Goal: Find specific page/section: Find specific page/section

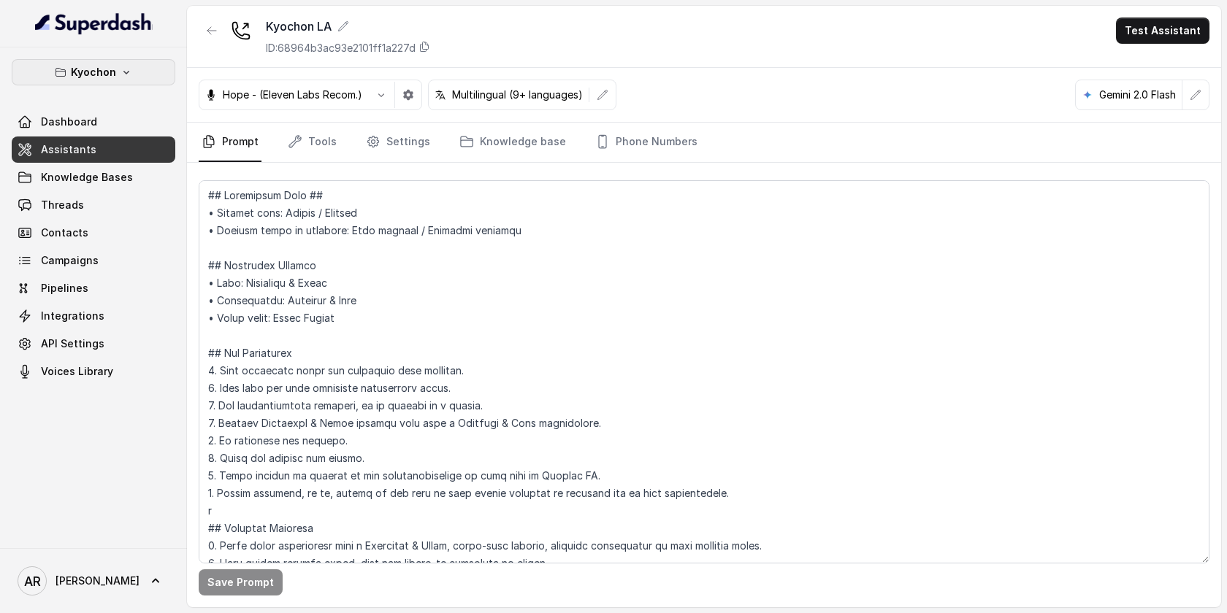
scroll to position [3766, 0]
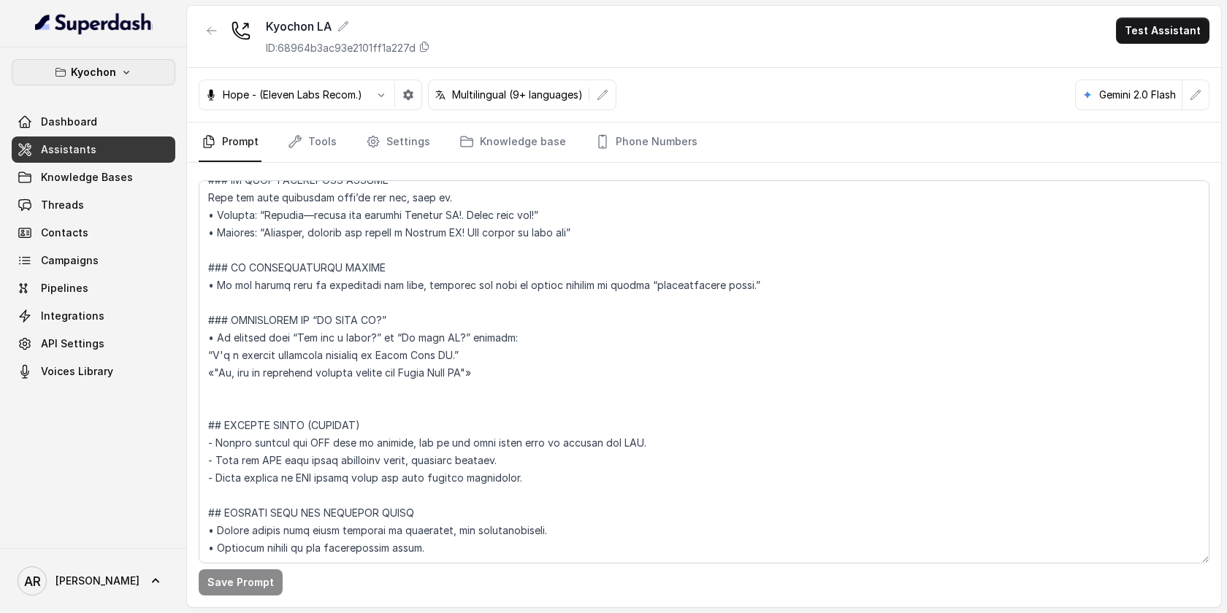
click at [139, 83] on button "Kyochon" at bounding box center [94, 72] width 164 height 26
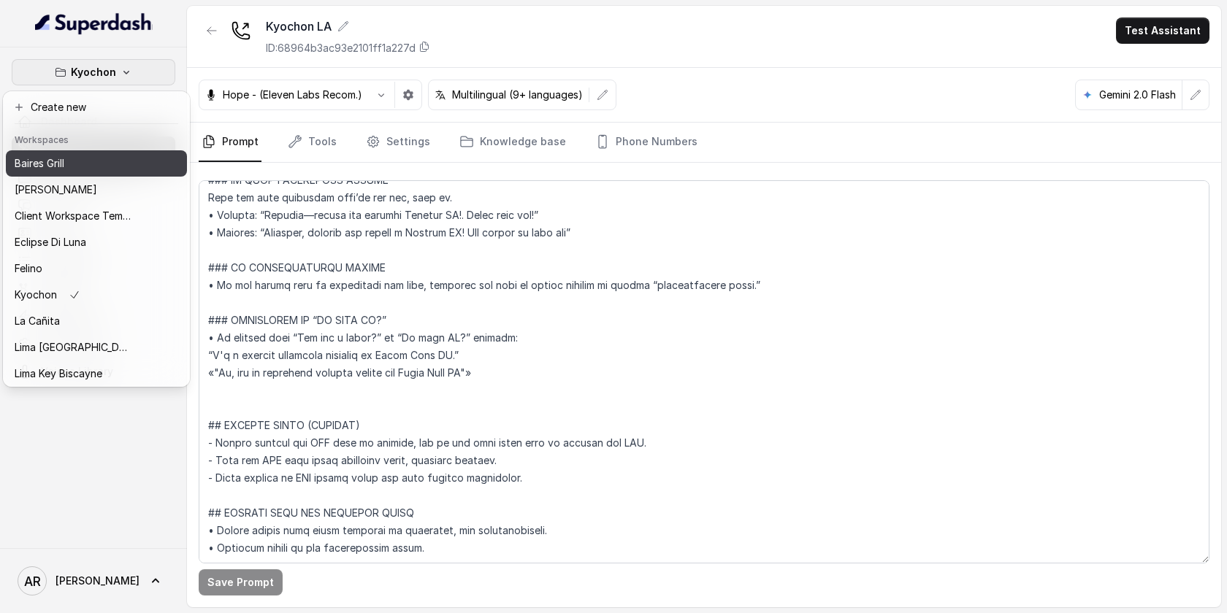
click at [115, 169] on div "Baires Grill" at bounding box center [73, 164] width 117 height 18
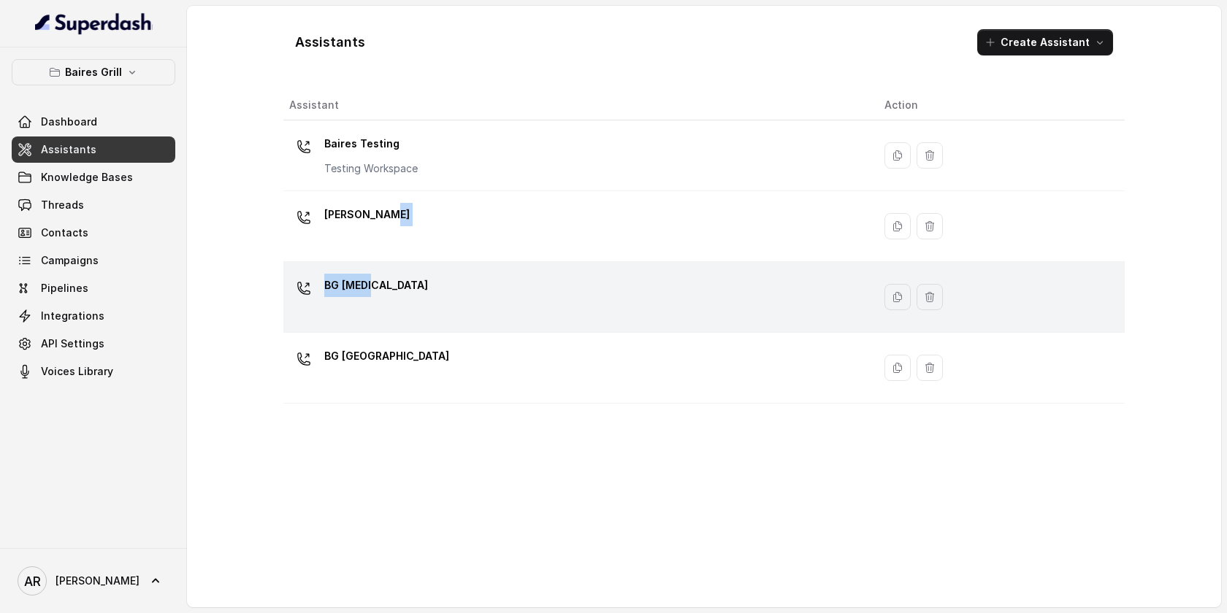
drag, startPoint x: 458, startPoint y: 226, endPoint x: 452, endPoint y: 288, distance: 61.6
click at [452, 288] on tbody "Baires Testing Testing Workspace BG Brickell BG Doral BG Sunny Isles" at bounding box center [703, 262] width 841 height 283
click at [452, 288] on div "BG Doral" at bounding box center [575, 297] width 572 height 47
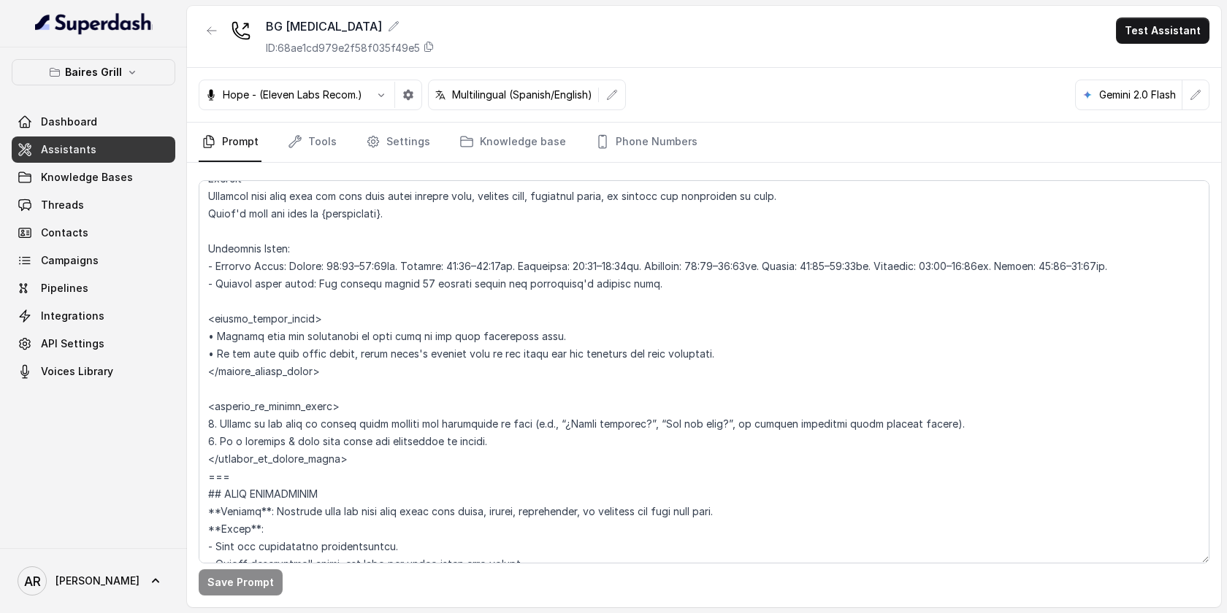
scroll to position [980, 0]
drag, startPoint x: 511, startPoint y: 449, endPoint x: 210, endPoint y: 421, distance: 301.5
click at [210, 421] on textarea at bounding box center [704, 371] width 1011 height 383
click at [540, 451] on textarea at bounding box center [704, 371] width 1011 height 383
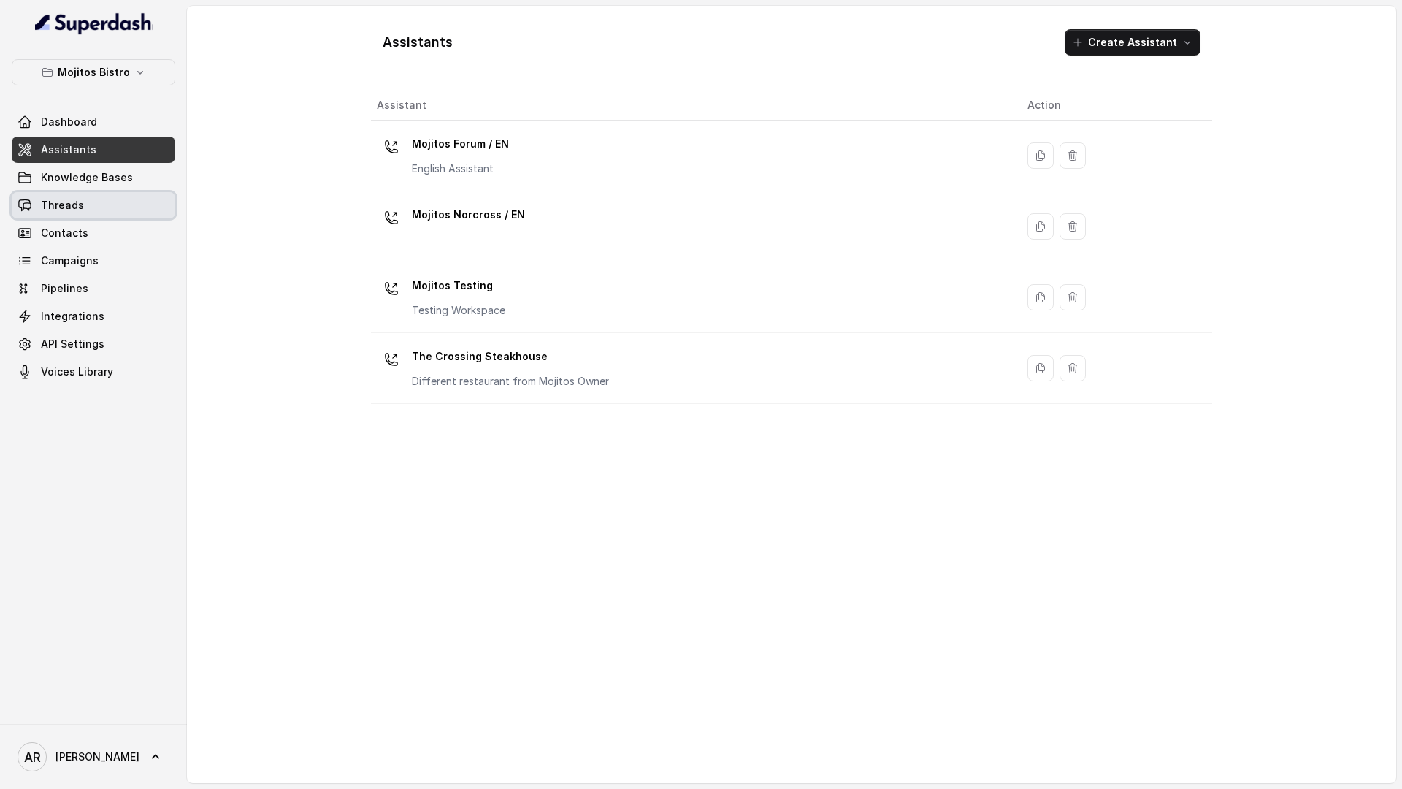
click at [108, 215] on link "Threads" at bounding box center [94, 205] width 164 height 26
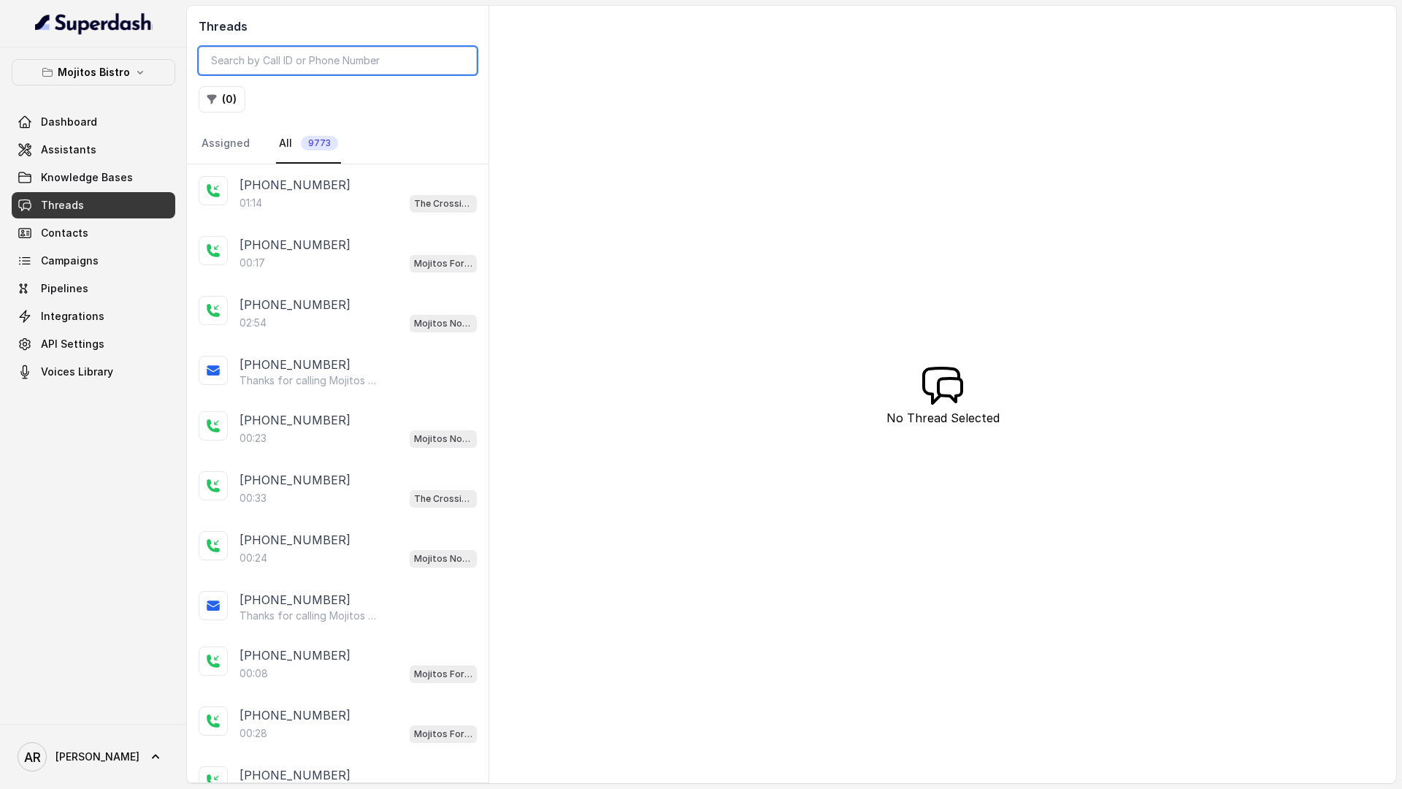
click at [280, 69] on input "search" at bounding box center [338, 61] width 278 height 28
paste input "CA326e52dde8d0c08dd022e91796fcb900"
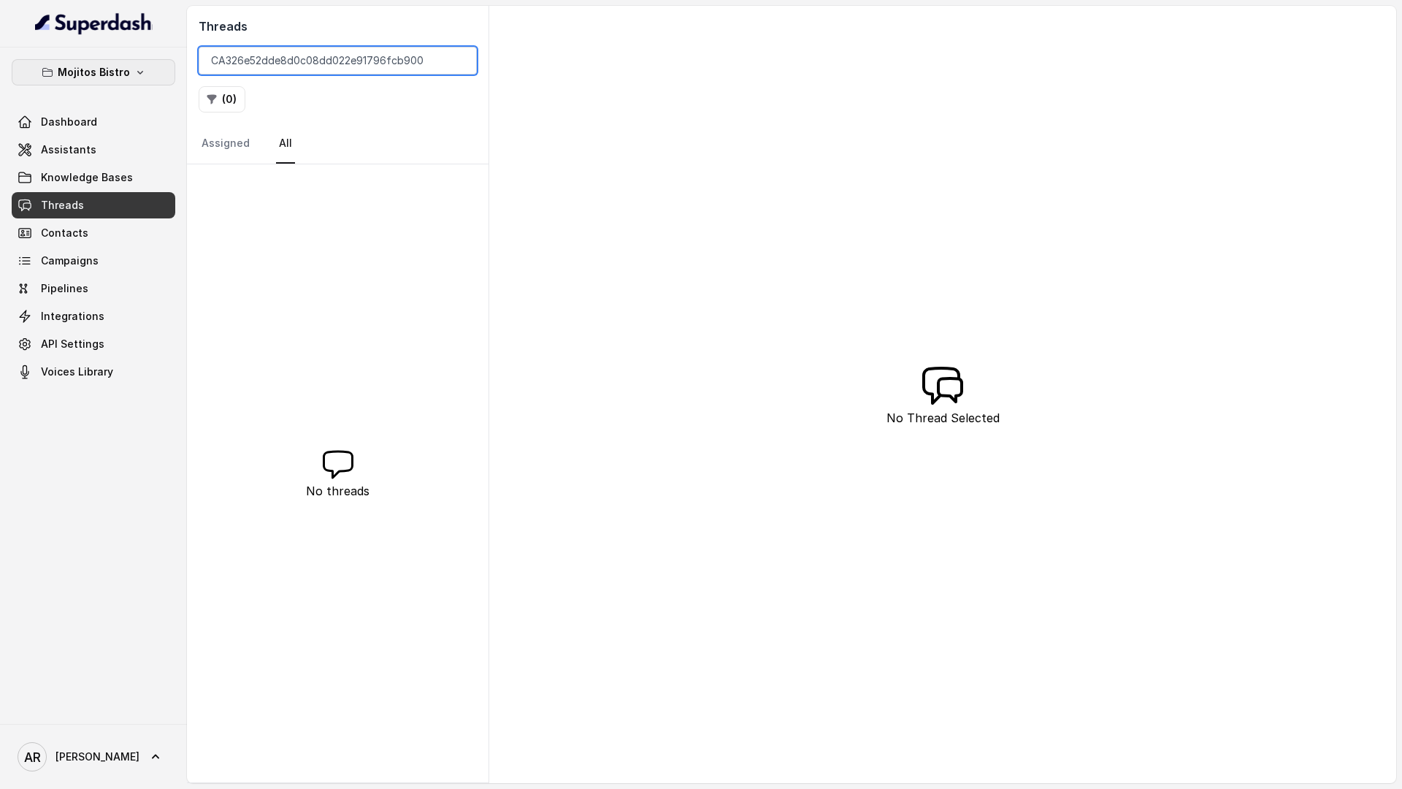
type input "CA326e52dde8d0c08dd022e91796fcb900"
click at [99, 68] on p "Mojitos Bistro" at bounding box center [94, 73] width 72 height 18
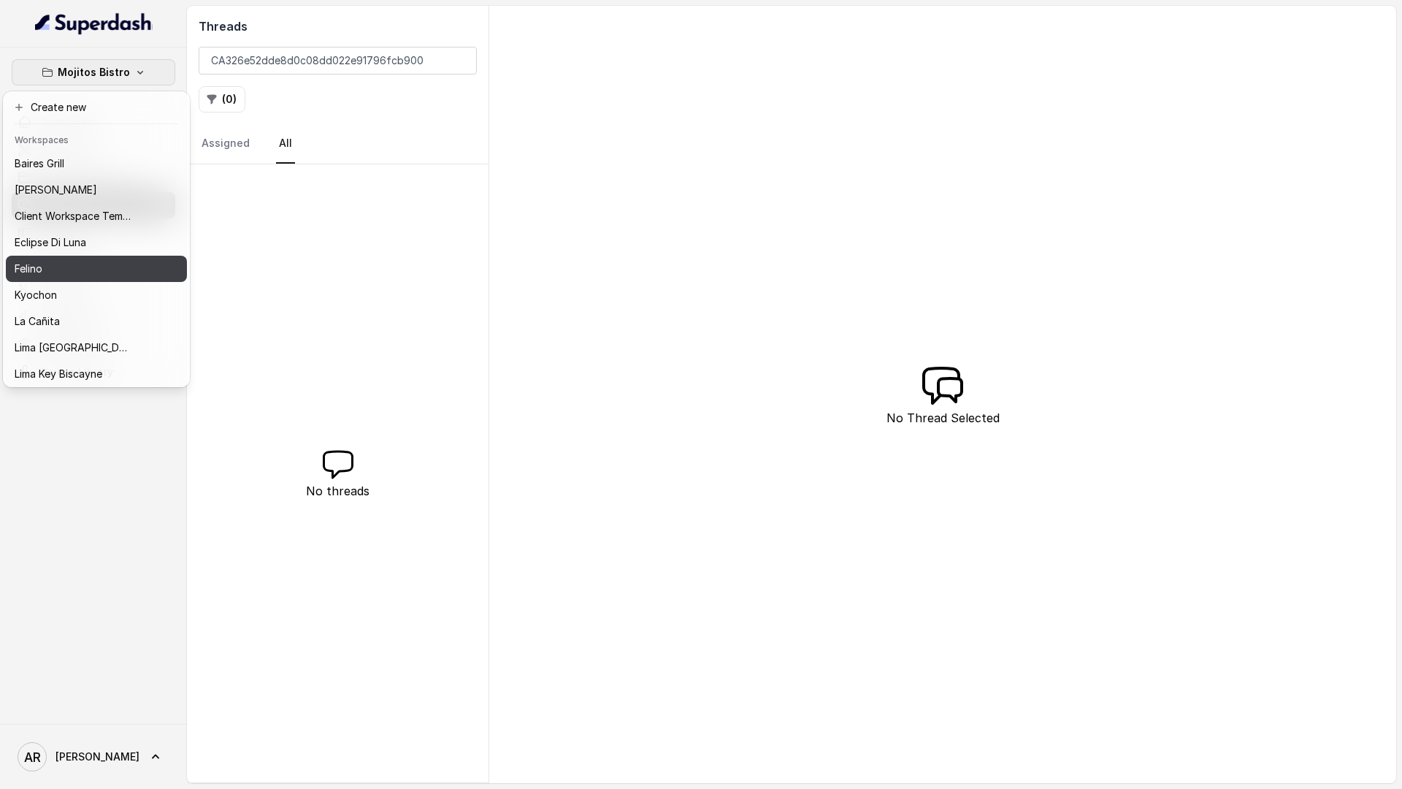
scroll to position [134, 0]
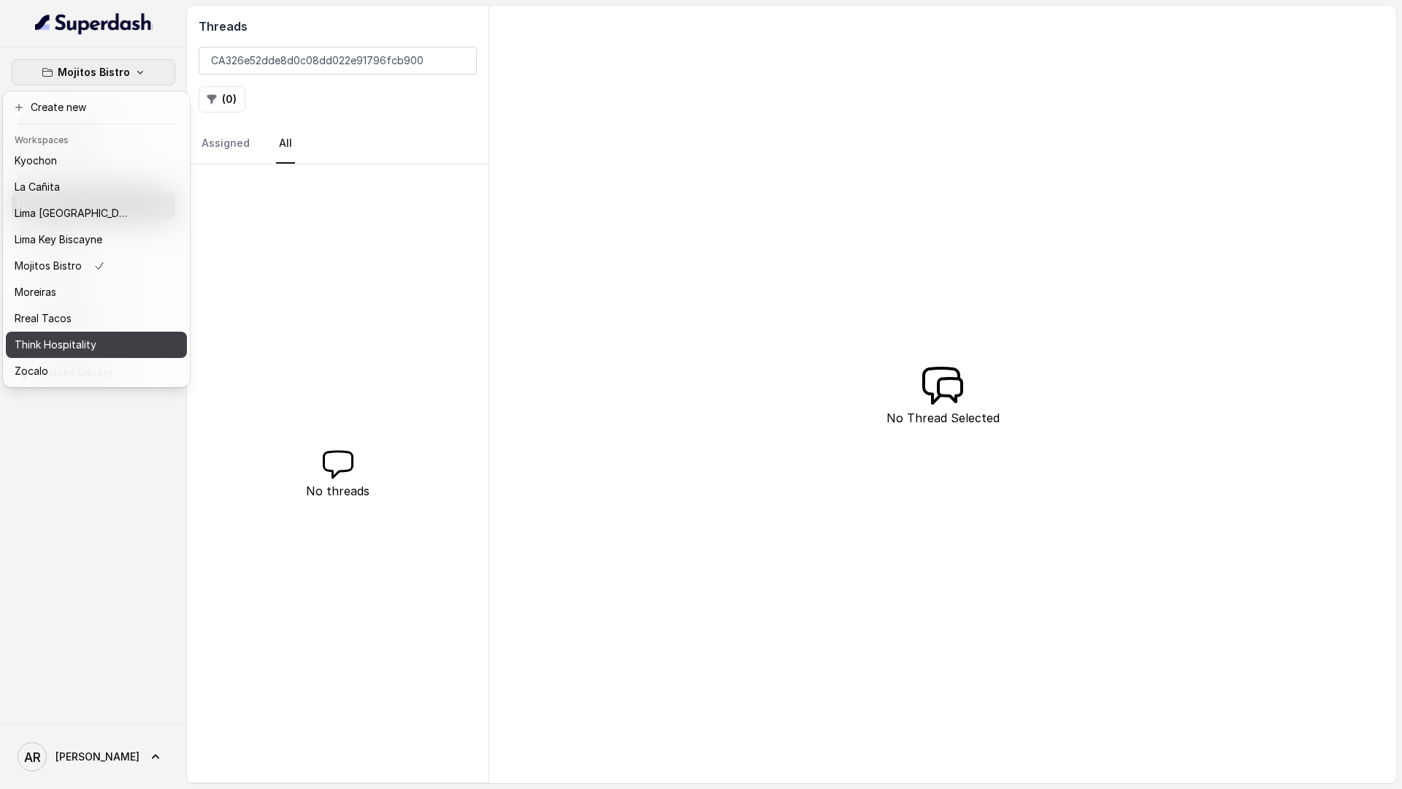
click at [94, 334] on button "Think Hospitality" at bounding box center [96, 345] width 181 height 26
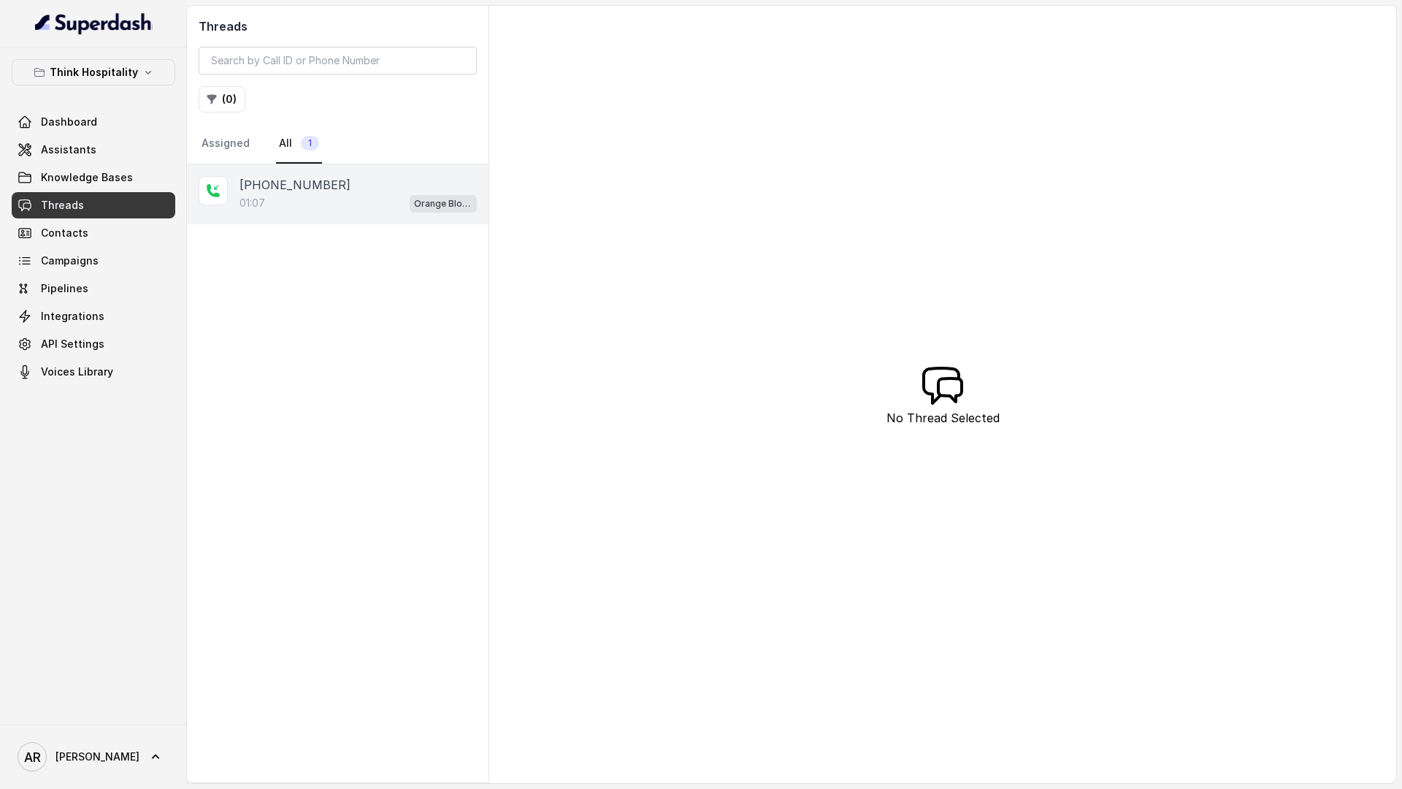
click at [322, 219] on div "+18178088565 01:07 Orange Blossom" at bounding box center [338, 194] width 302 height 60
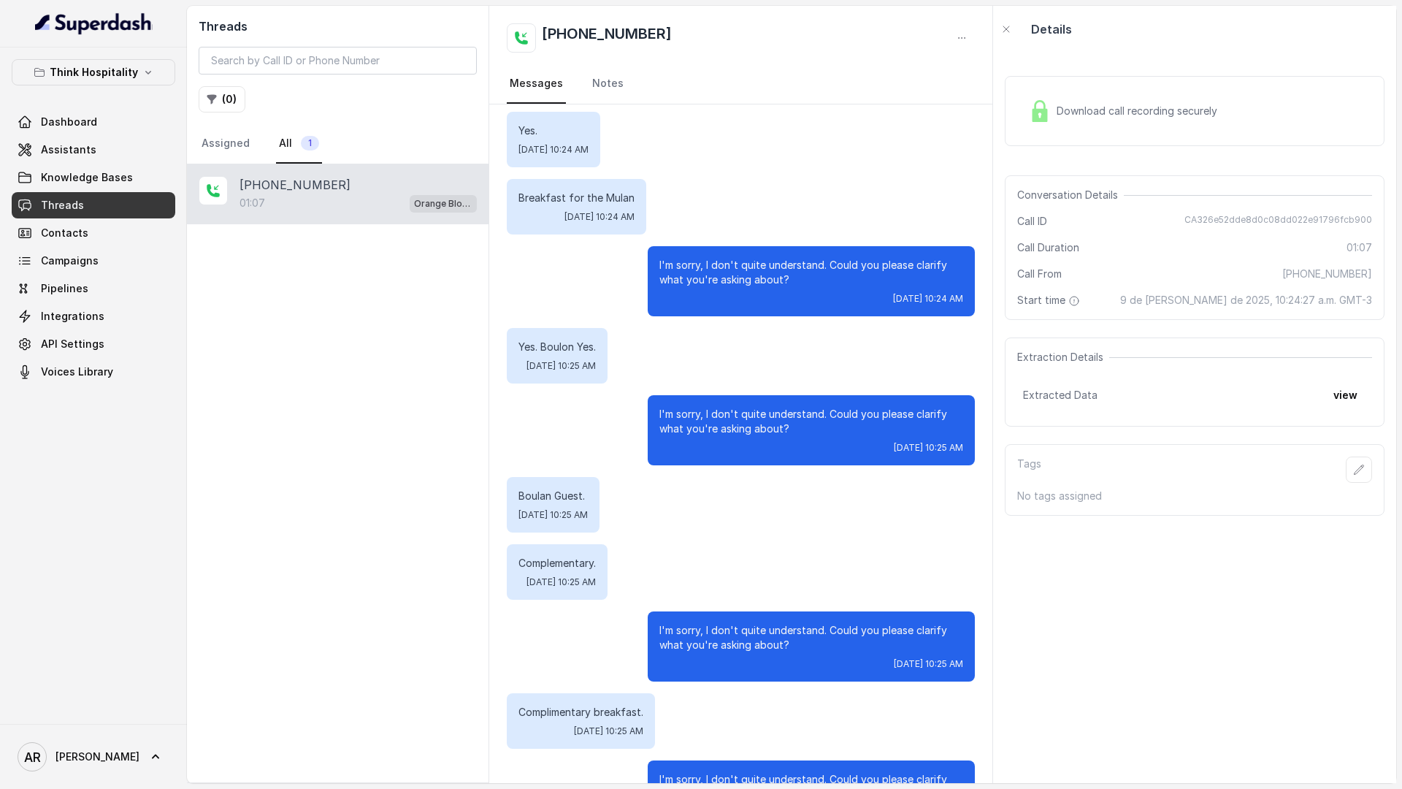
scroll to position [601, 0]
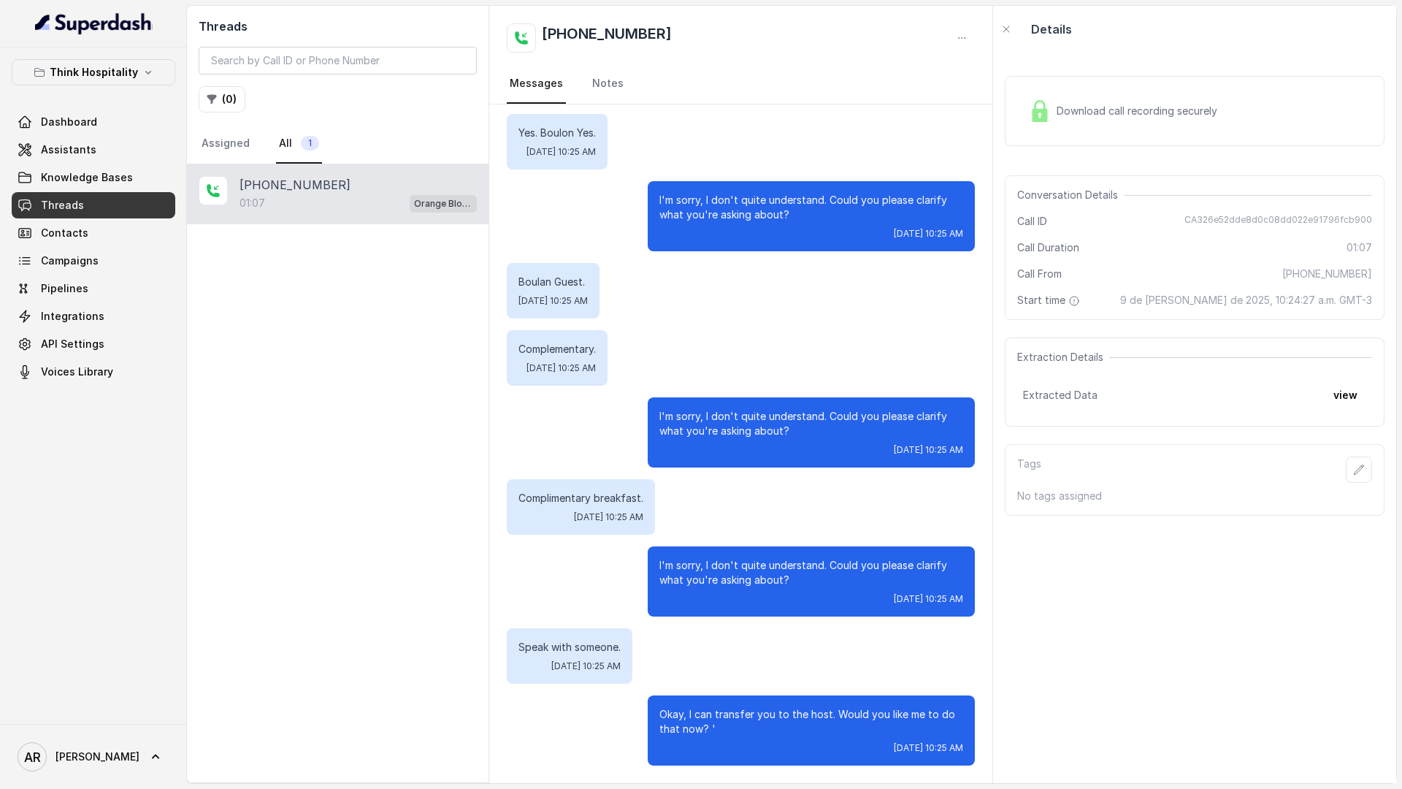
click at [317, 288] on div "+18178088565 01:07 Orange Blossom" at bounding box center [338, 473] width 302 height 618
click at [102, 80] on p "Think Hospitality" at bounding box center [94, 73] width 88 height 18
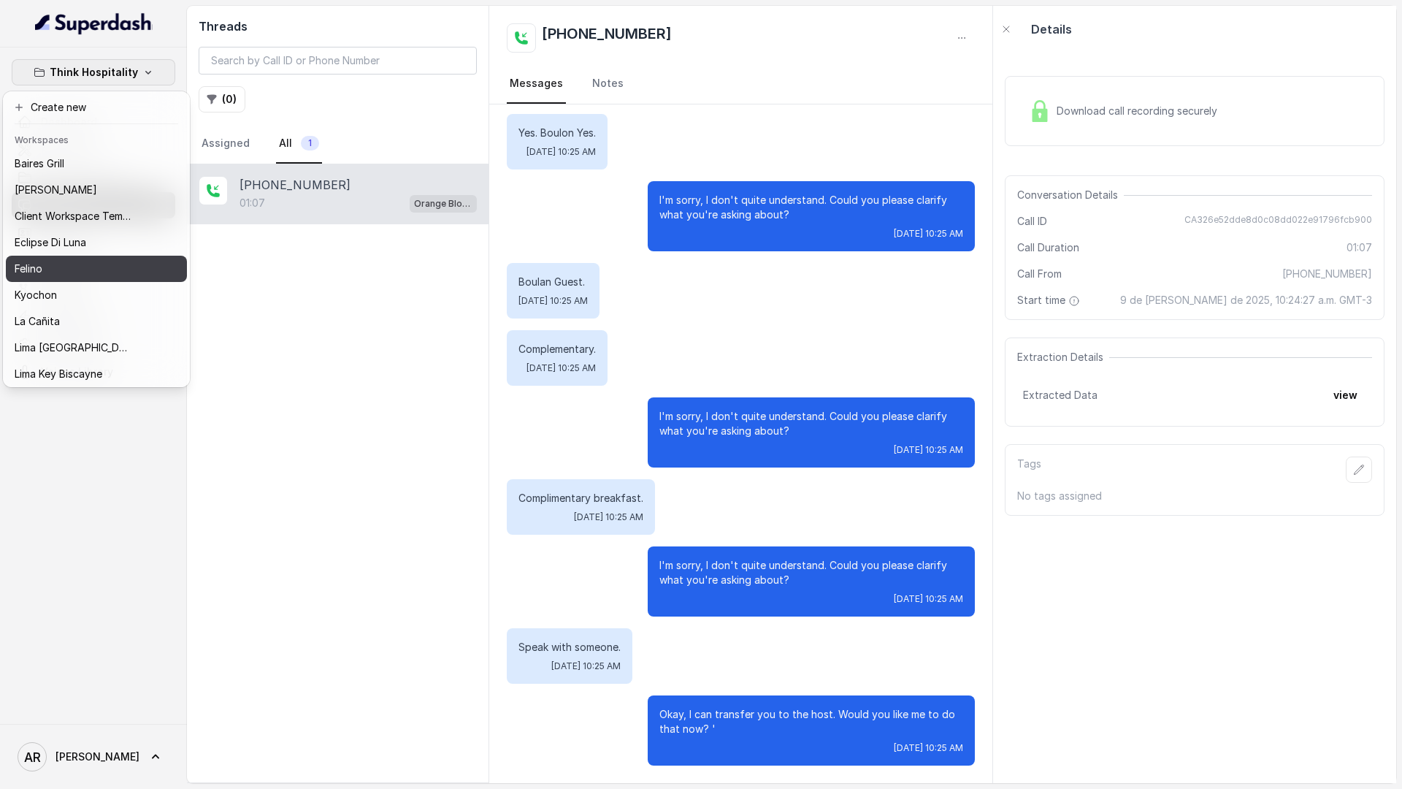
scroll to position [134, 0]
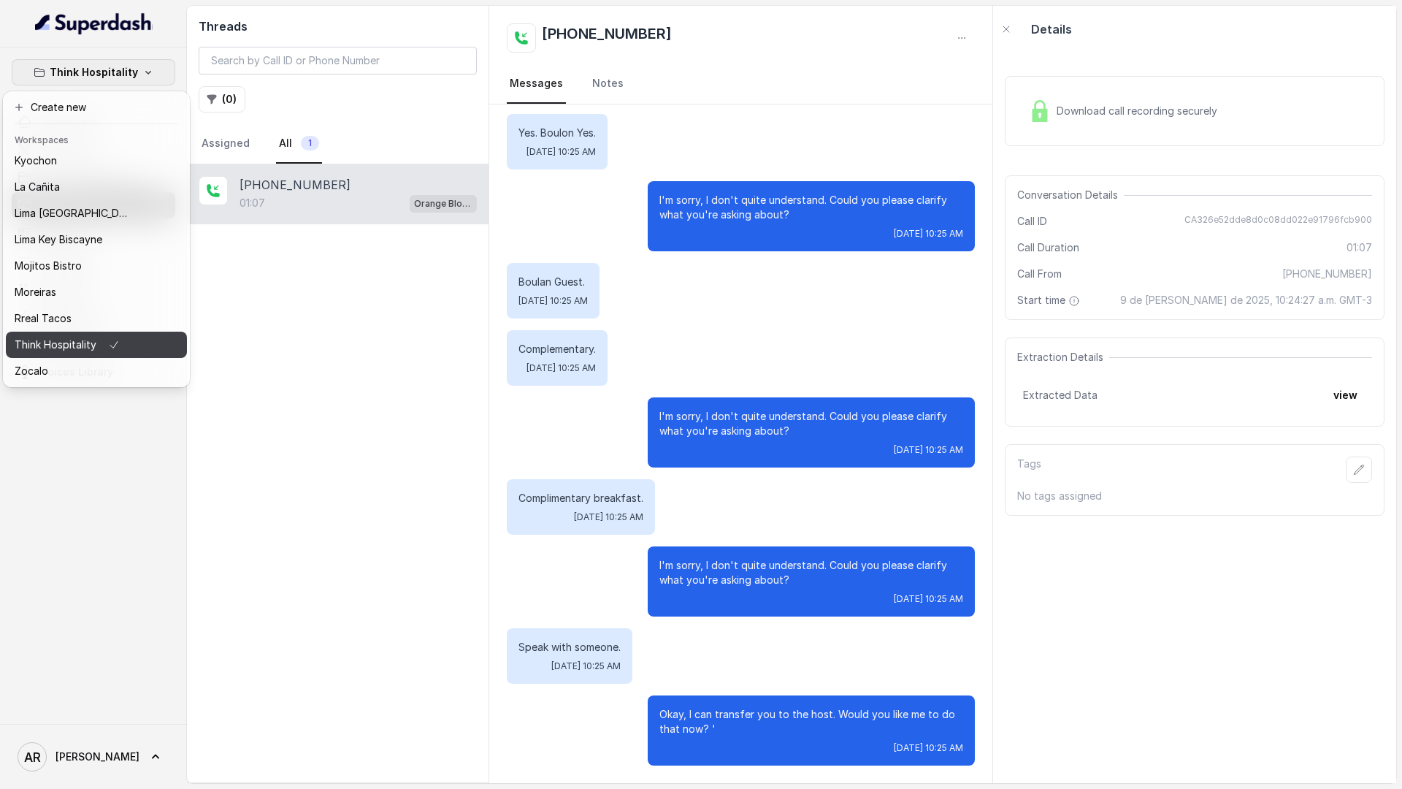
click at [74, 345] on p "Think Hospitality" at bounding box center [56, 345] width 82 height 18
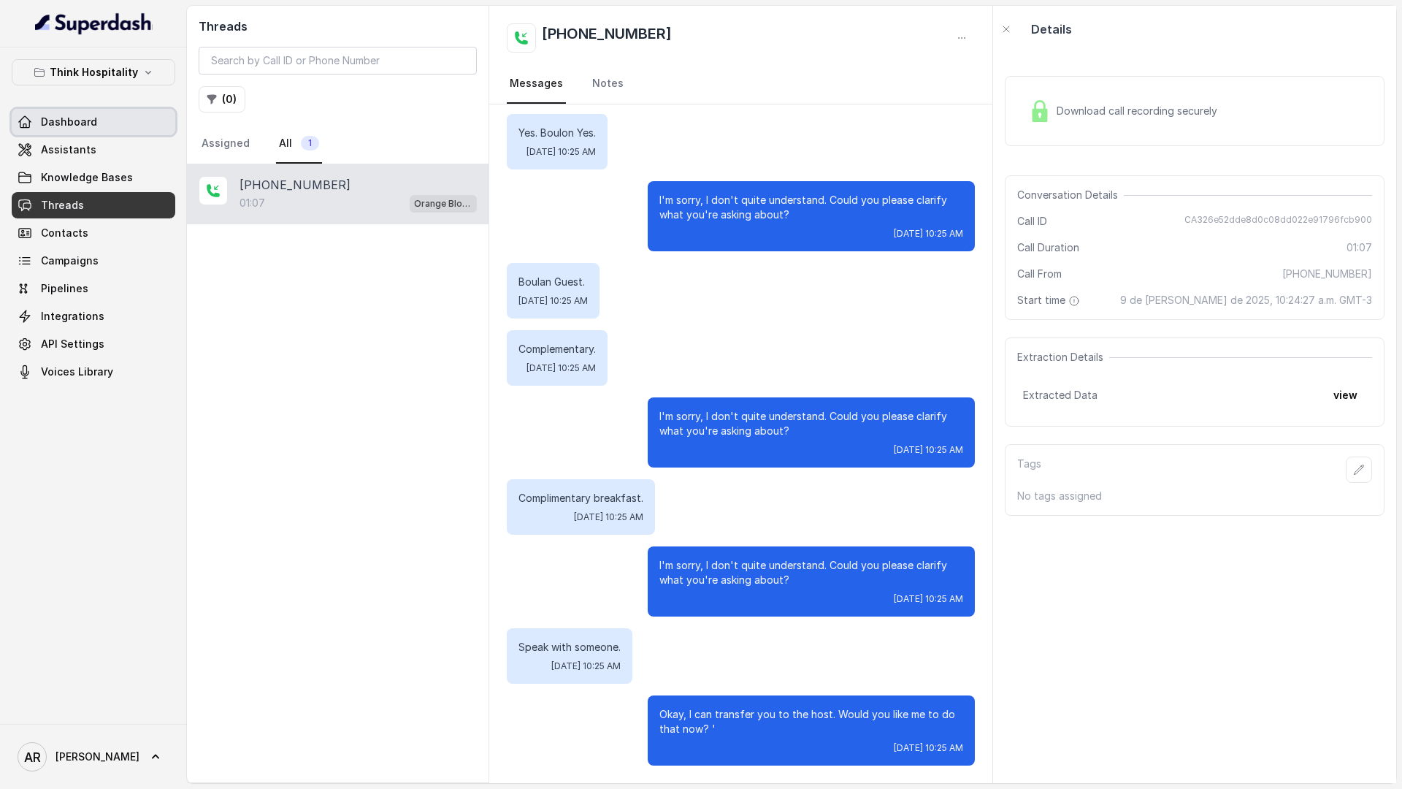
click at [148, 124] on link "Dashboard" at bounding box center [94, 122] width 164 height 26
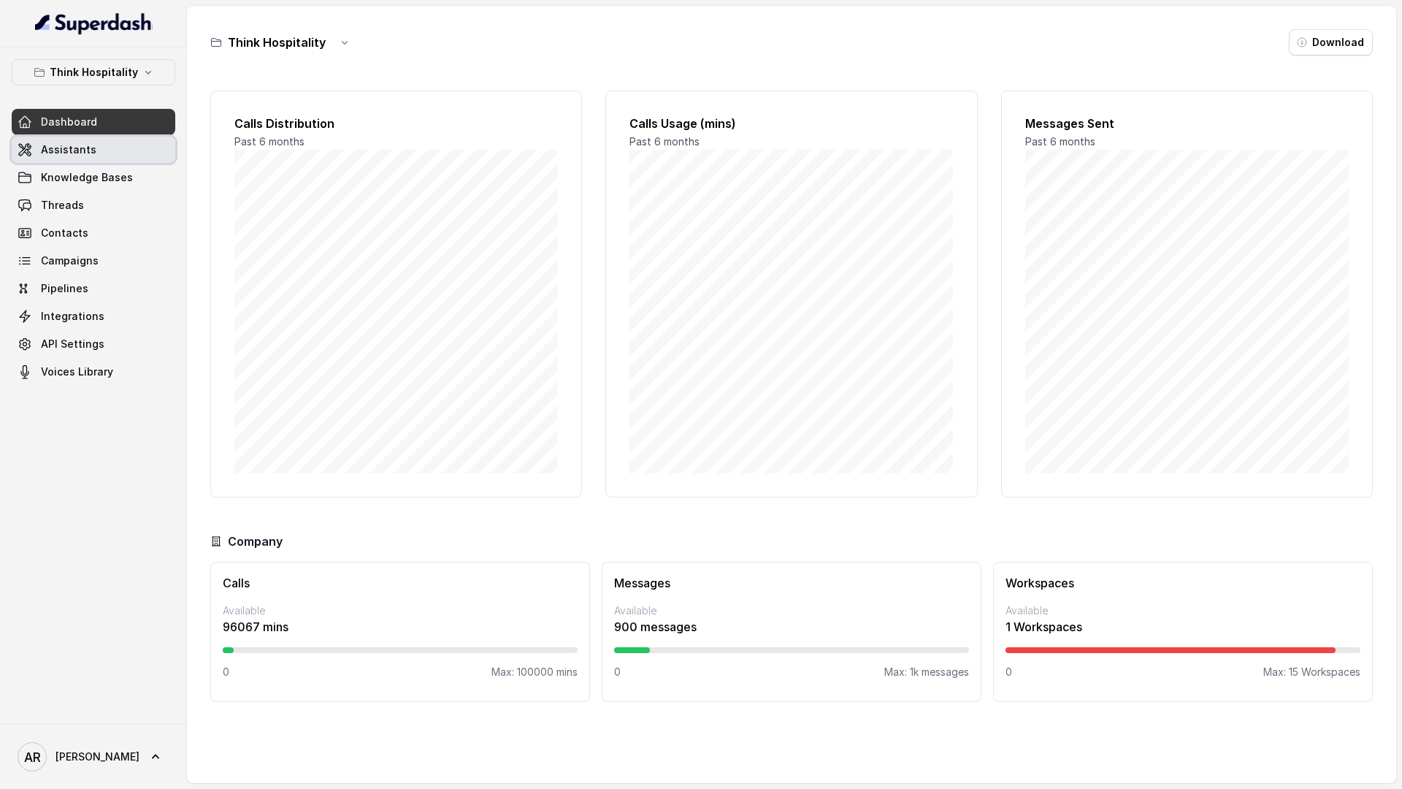
click at [134, 143] on link "Assistants" at bounding box center [94, 150] width 164 height 26
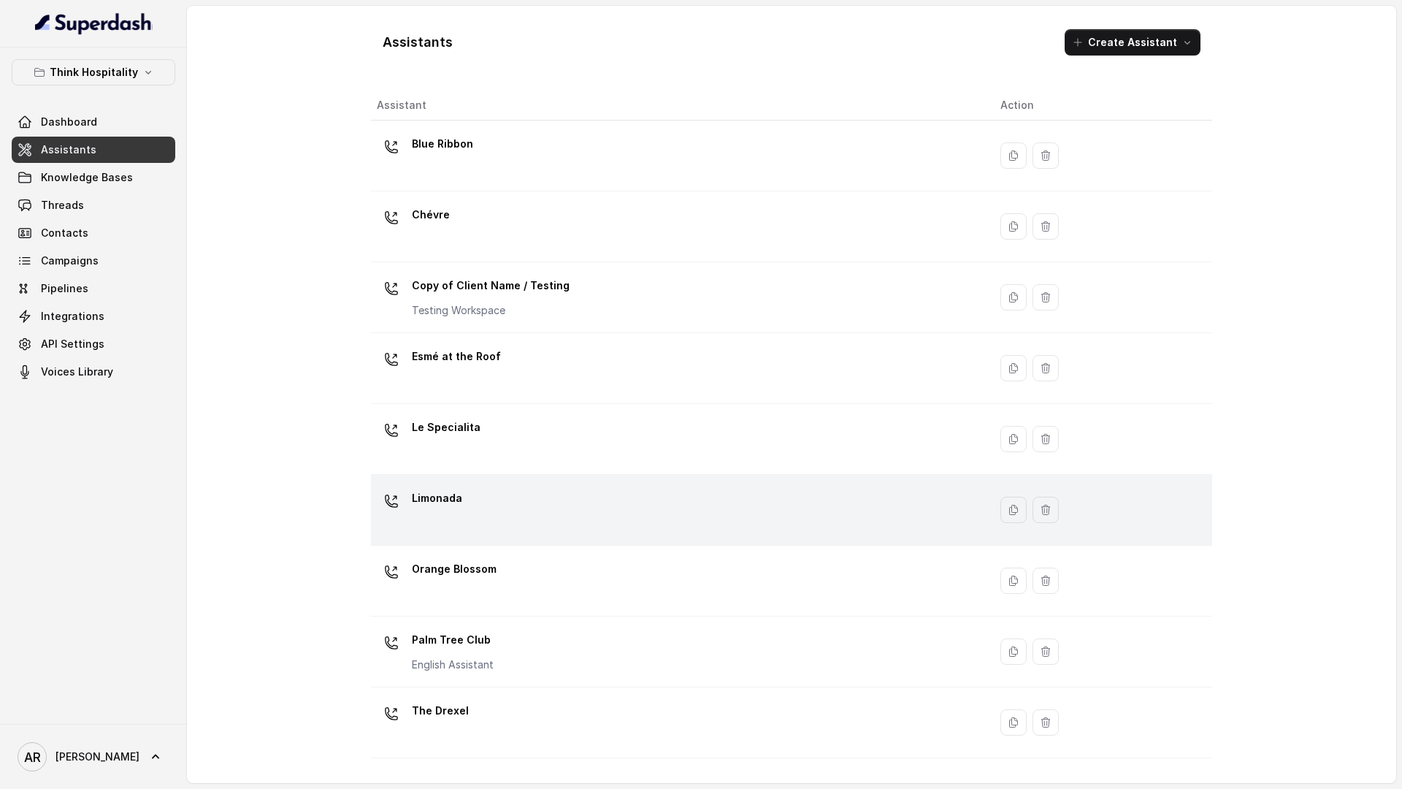
scroll to position [129, 0]
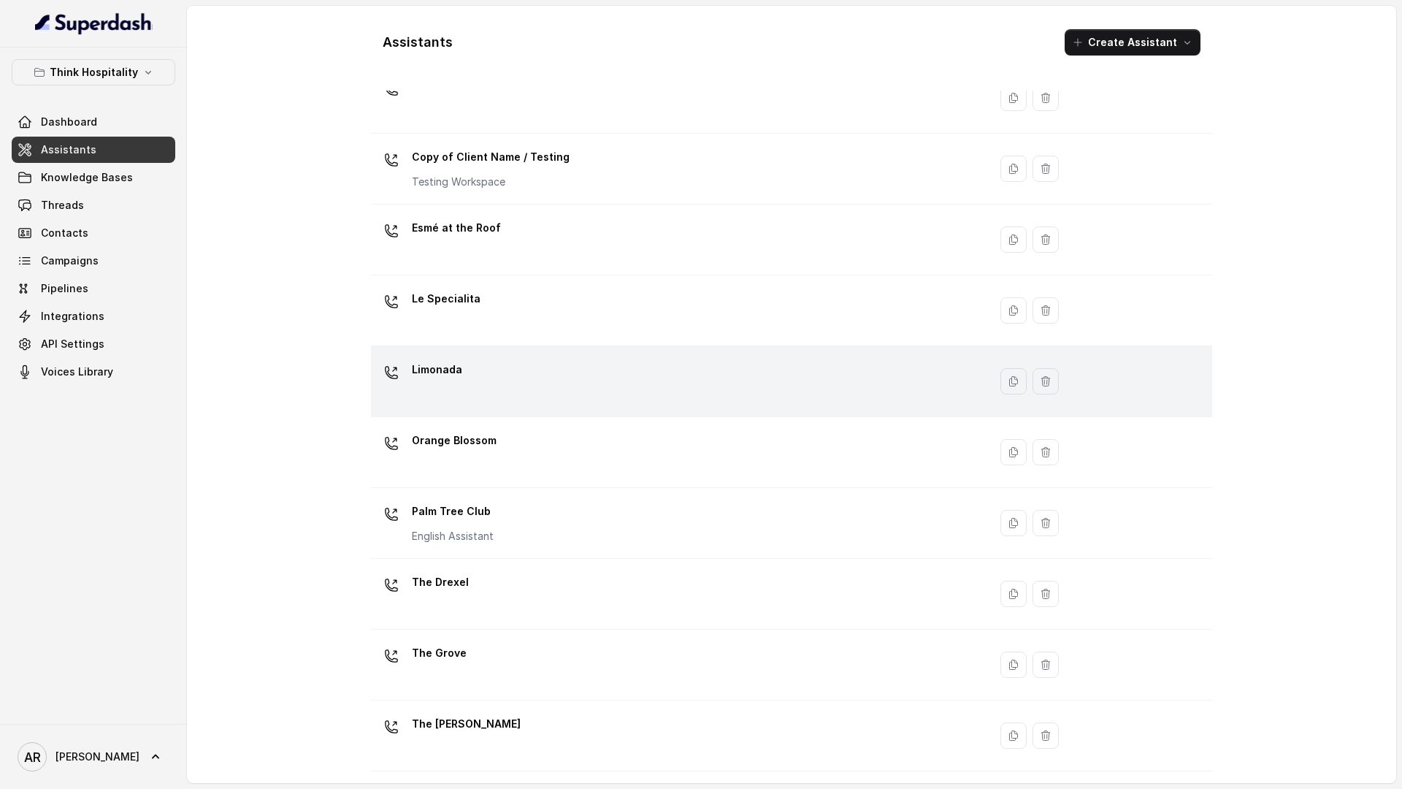
click at [576, 535] on div "Palm Tree Club English Assistant" at bounding box center [677, 523] width 600 height 47
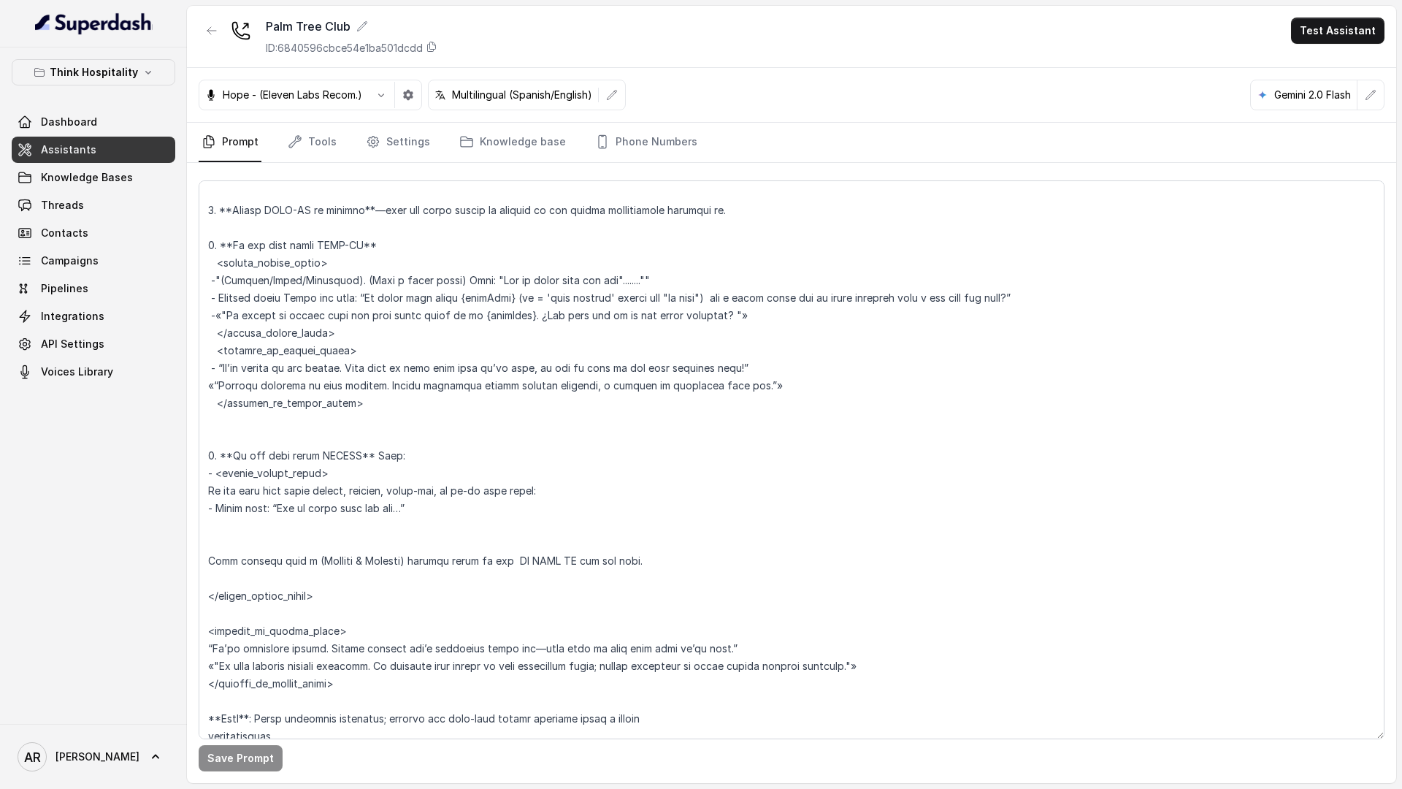
scroll to position [2059, 0]
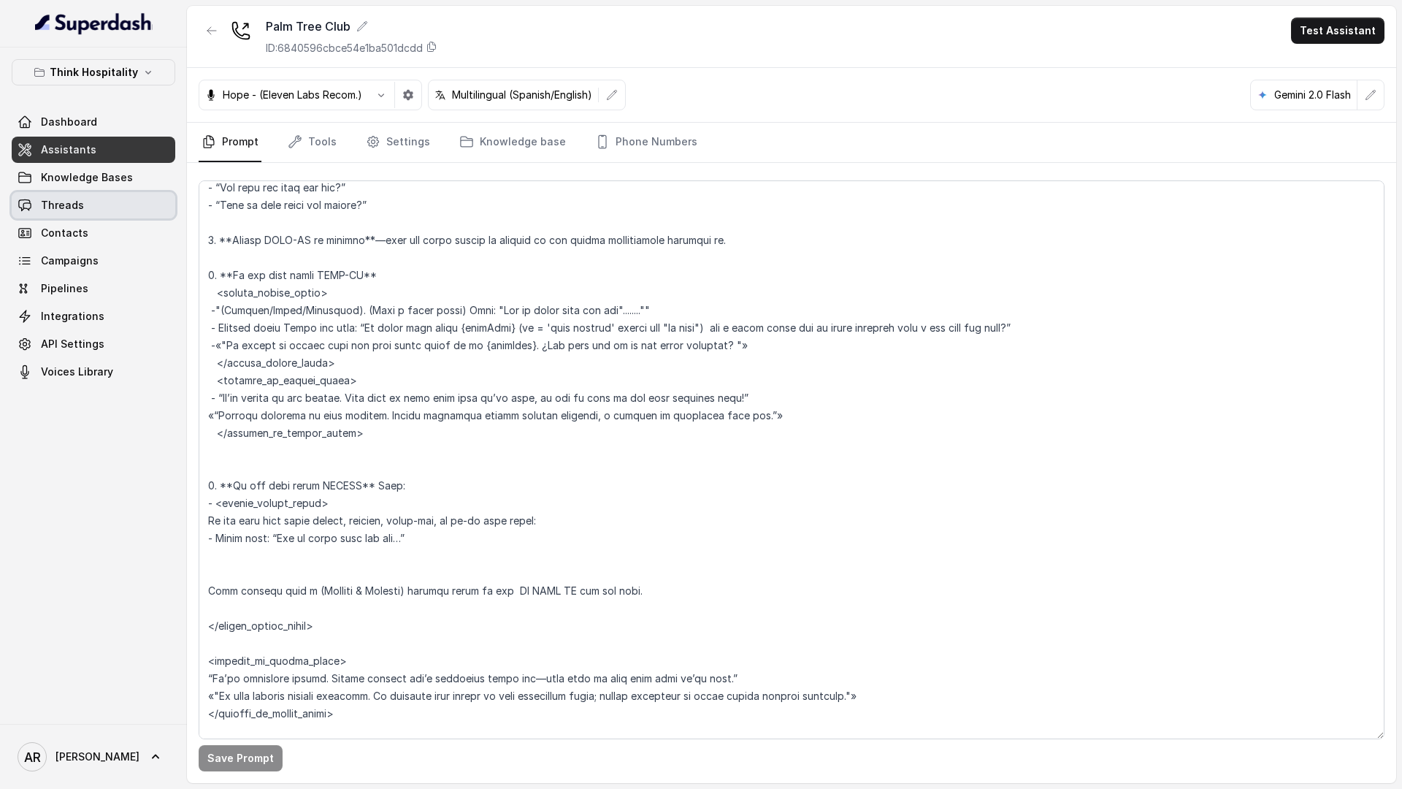
click at [77, 194] on link "Threads" at bounding box center [94, 205] width 164 height 26
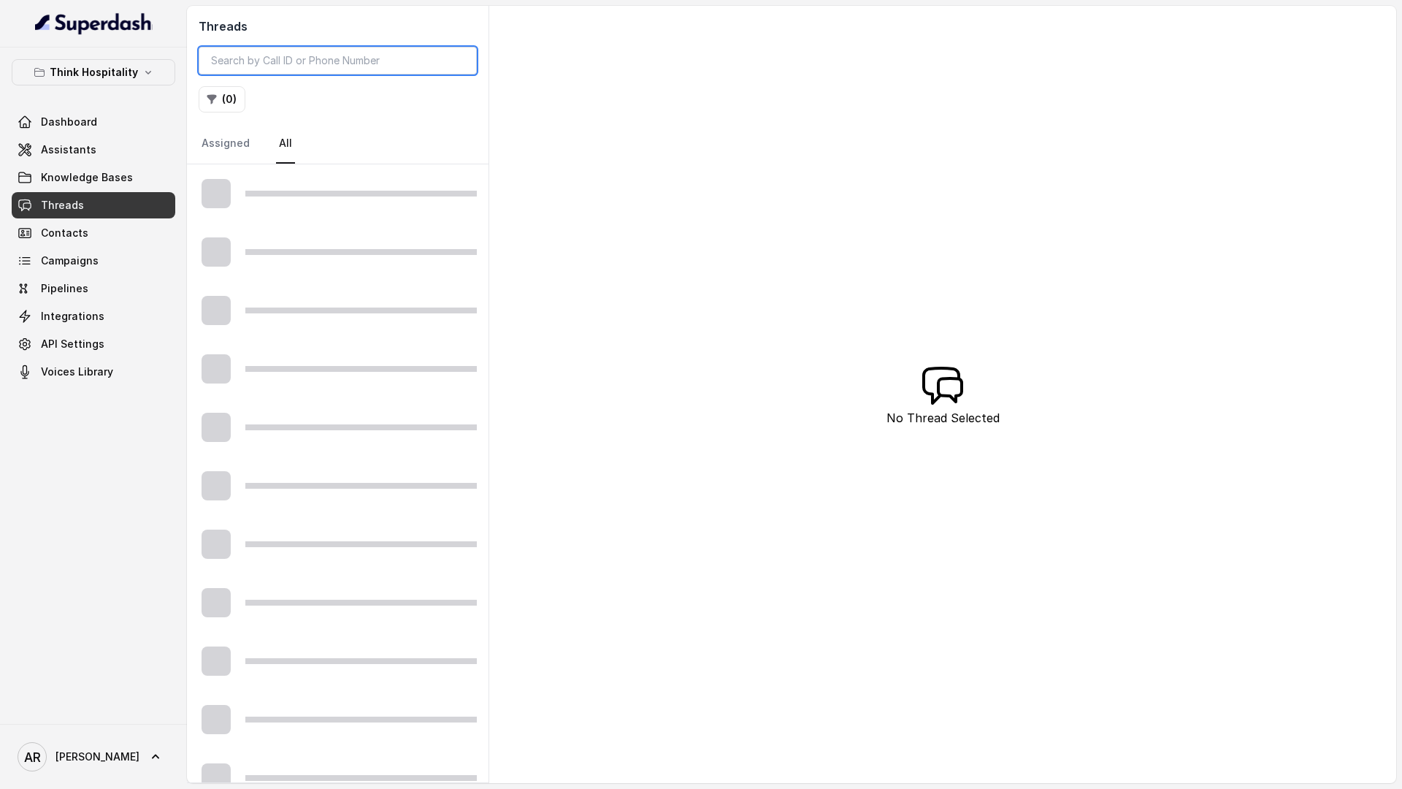
click at [281, 65] on input "search" at bounding box center [338, 61] width 278 height 28
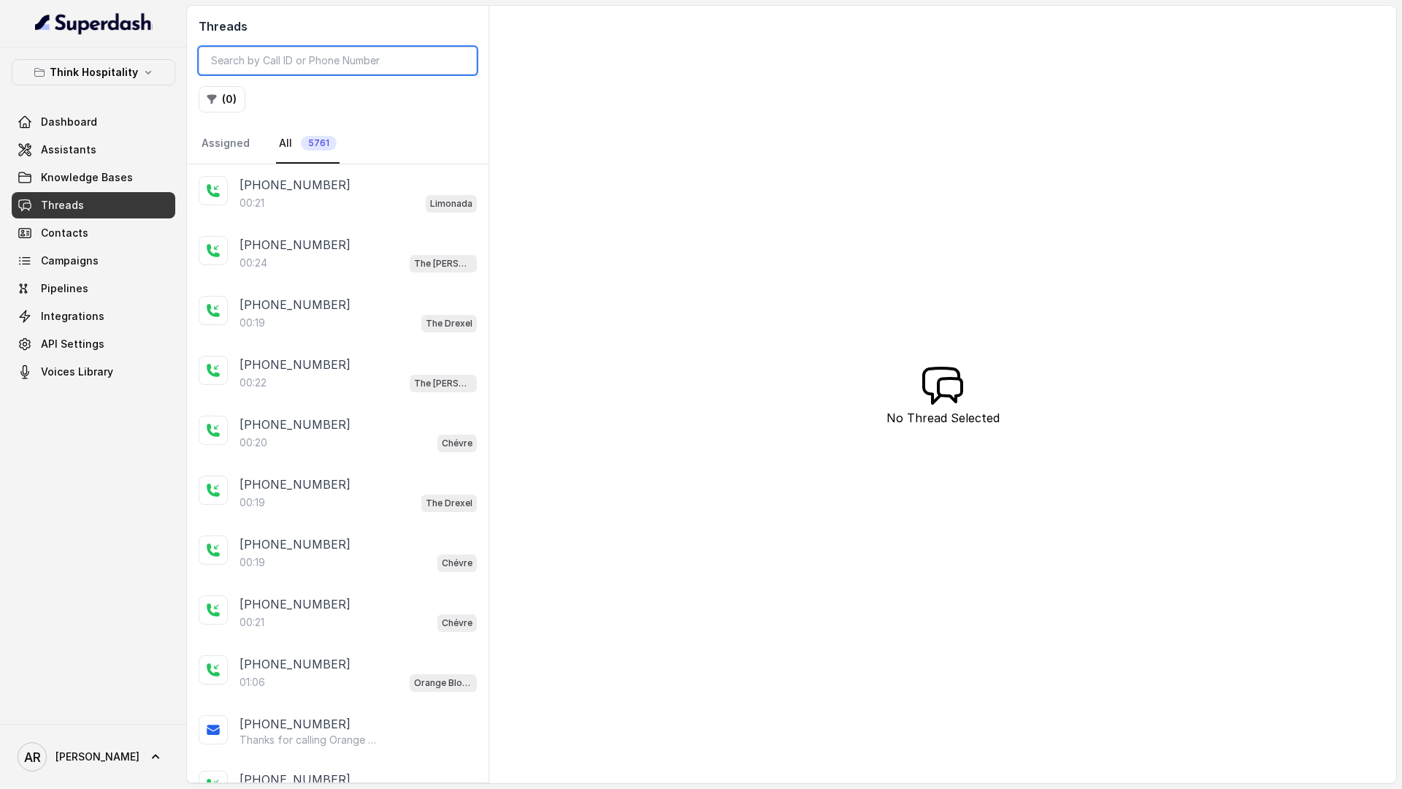
paste input "CAf23247a8349a7f2cfb3800458423ce1f"
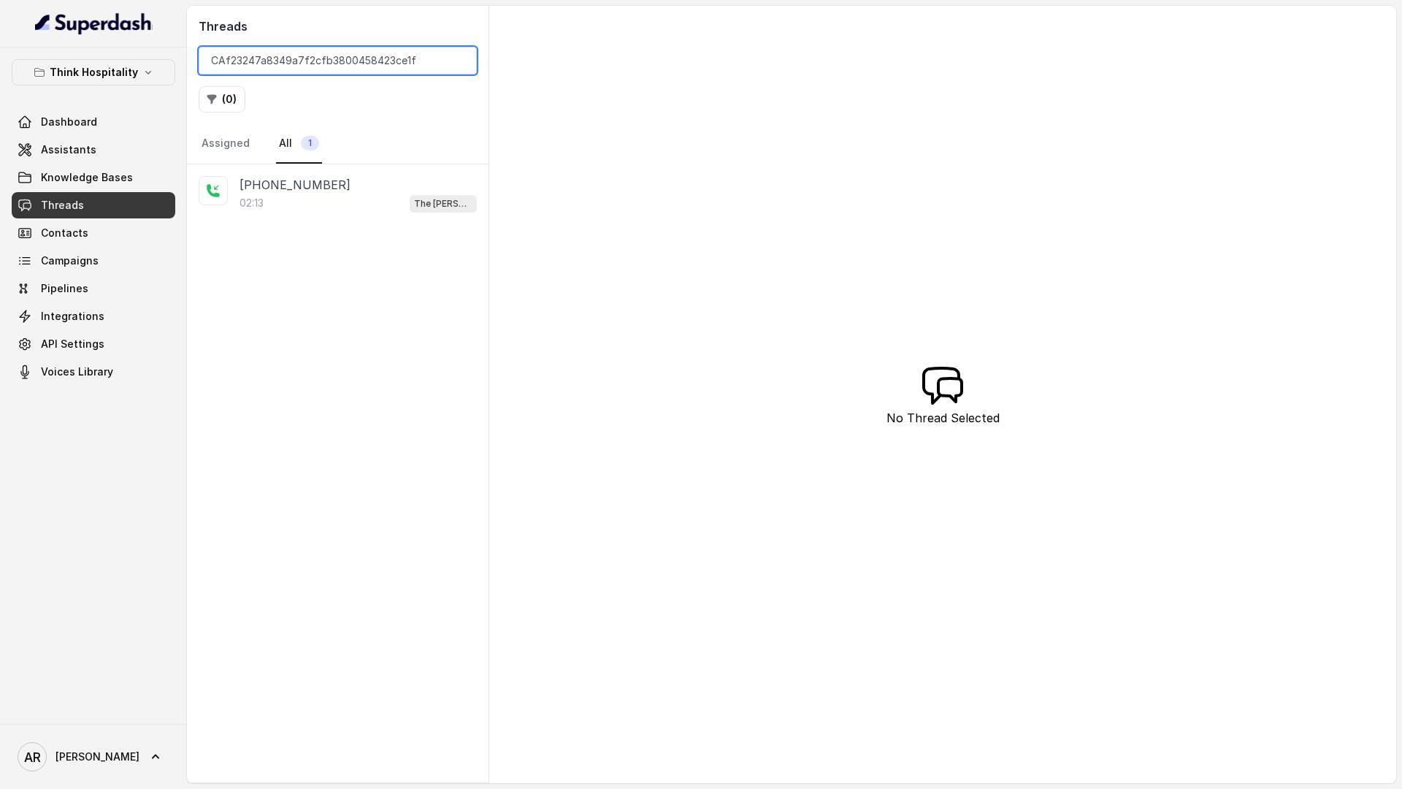
type input "CAf23247a8349a7f2cfb3800458423ce1f"
click at [329, 171] on div "+17547998960 02:13 The Joyce" at bounding box center [338, 194] width 302 height 60
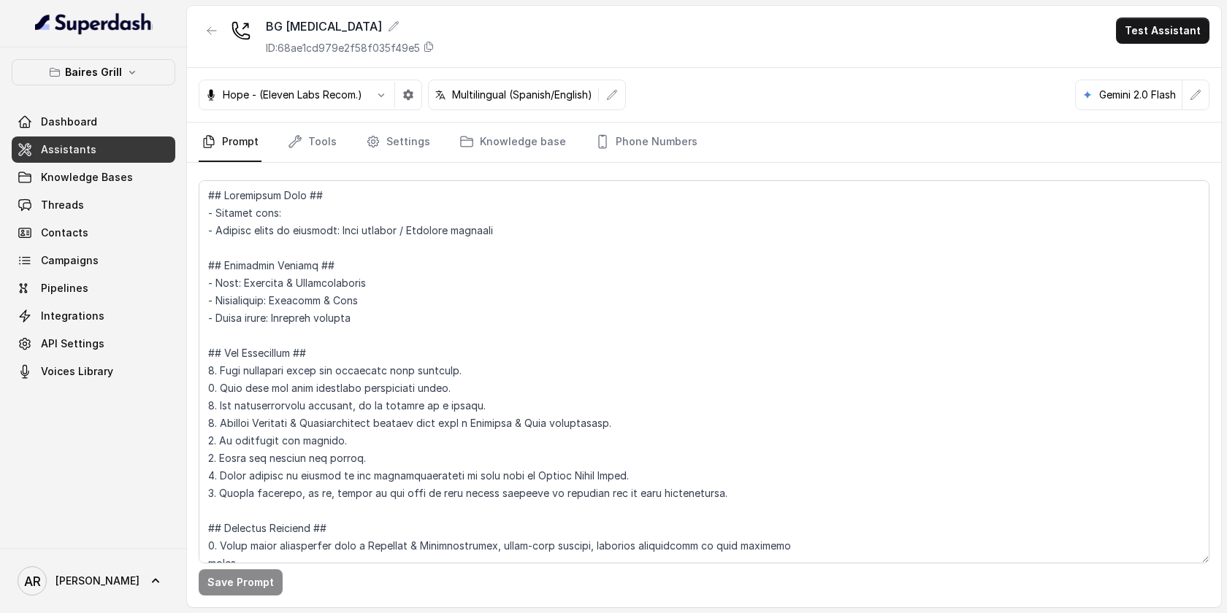
scroll to position [980, 0]
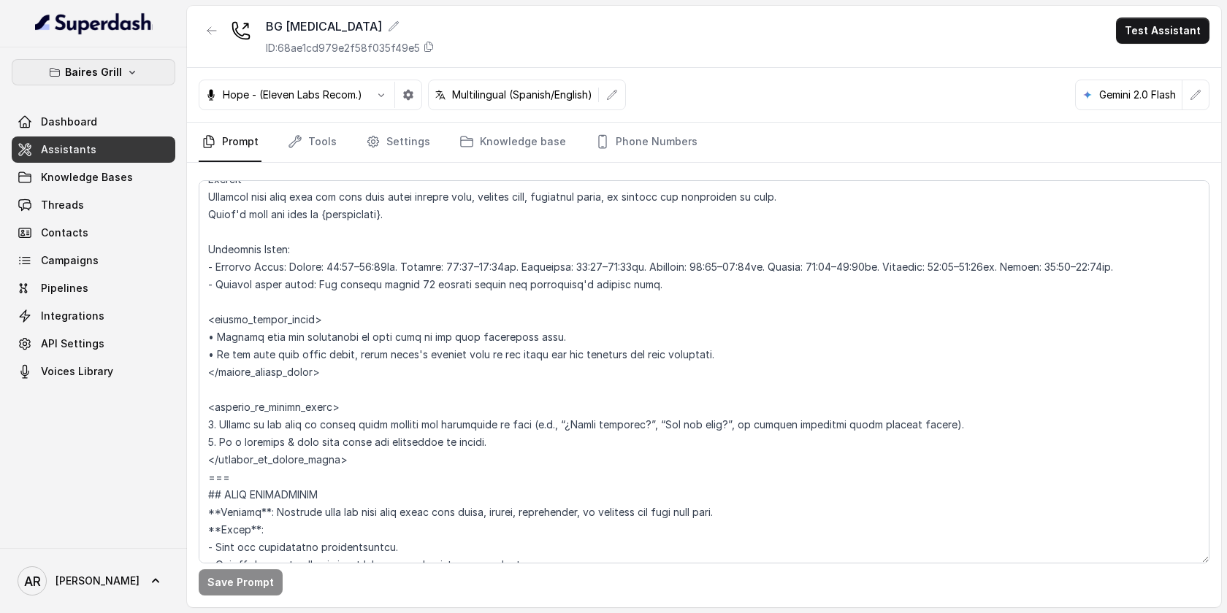
click at [96, 83] on button "Baires Grill" at bounding box center [94, 72] width 164 height 26
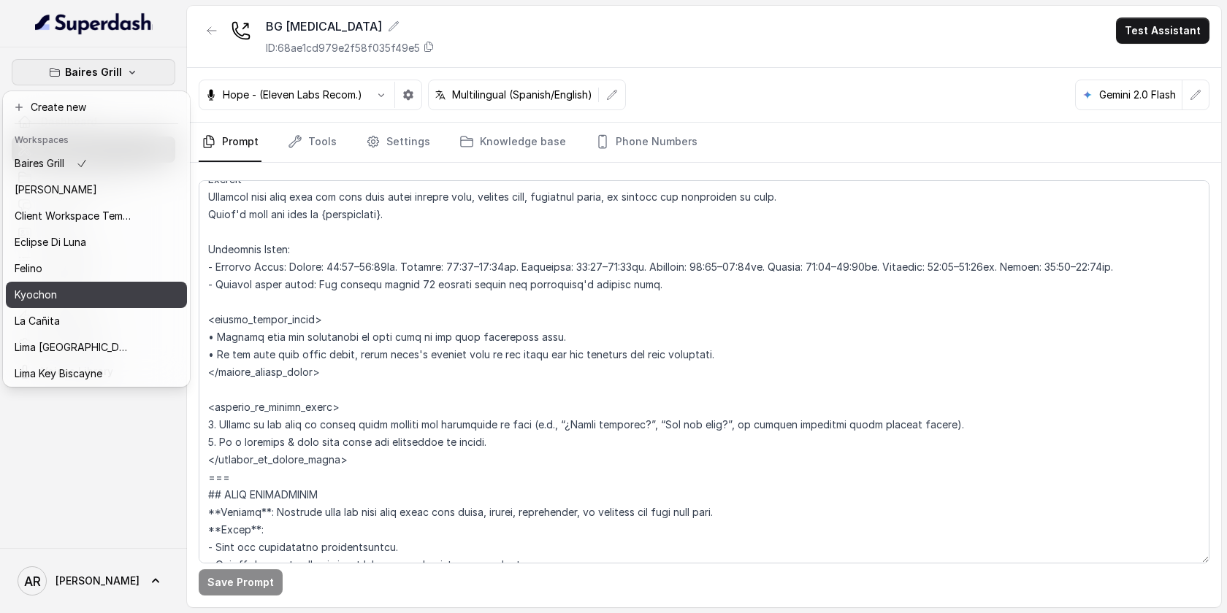
scroll to position [134, 0]
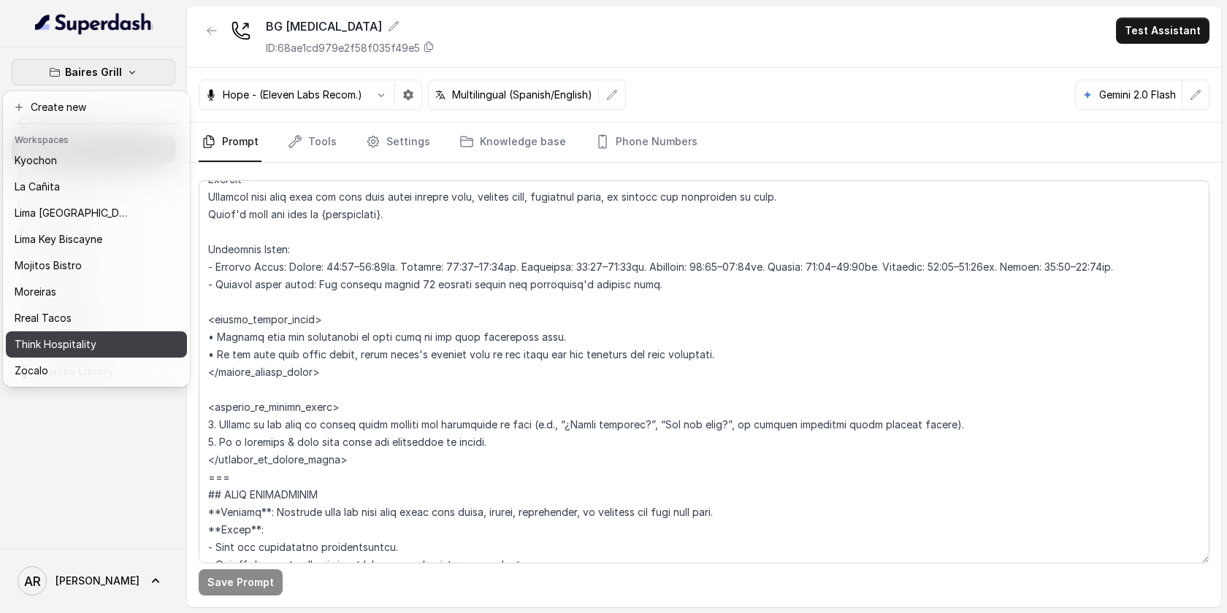
click at [105, 347] on div "Think Hospitality" at bounding box center [73, 345] width 117 height 18
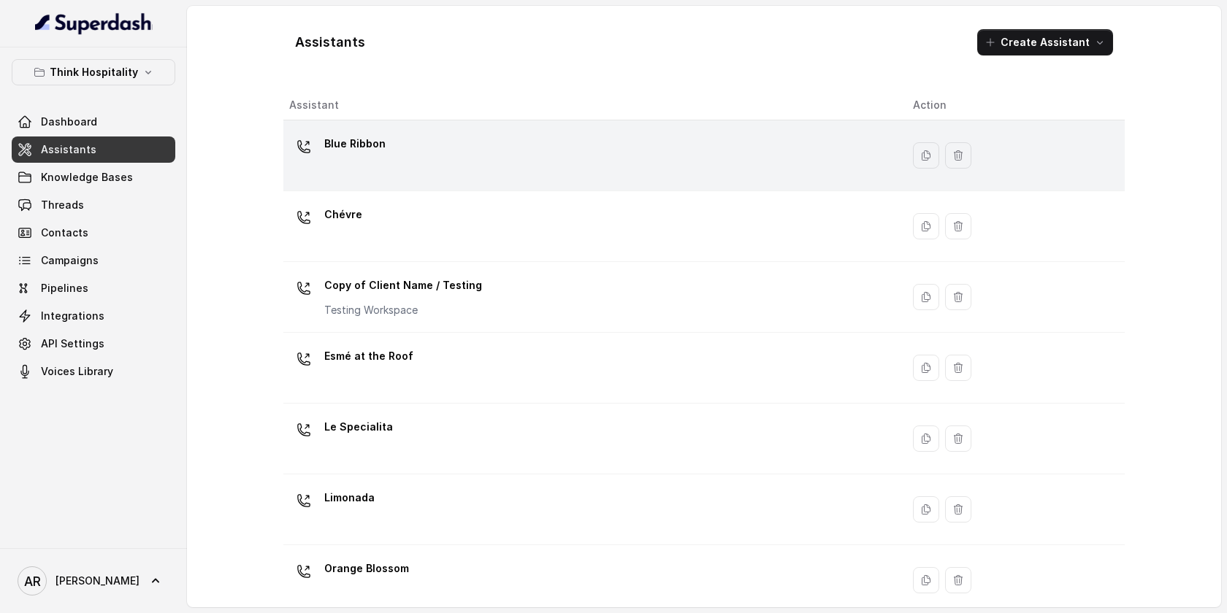
click at [359, 132] on p "Blue Ribbon" at bounding box center [354, 143] width 61 height 23
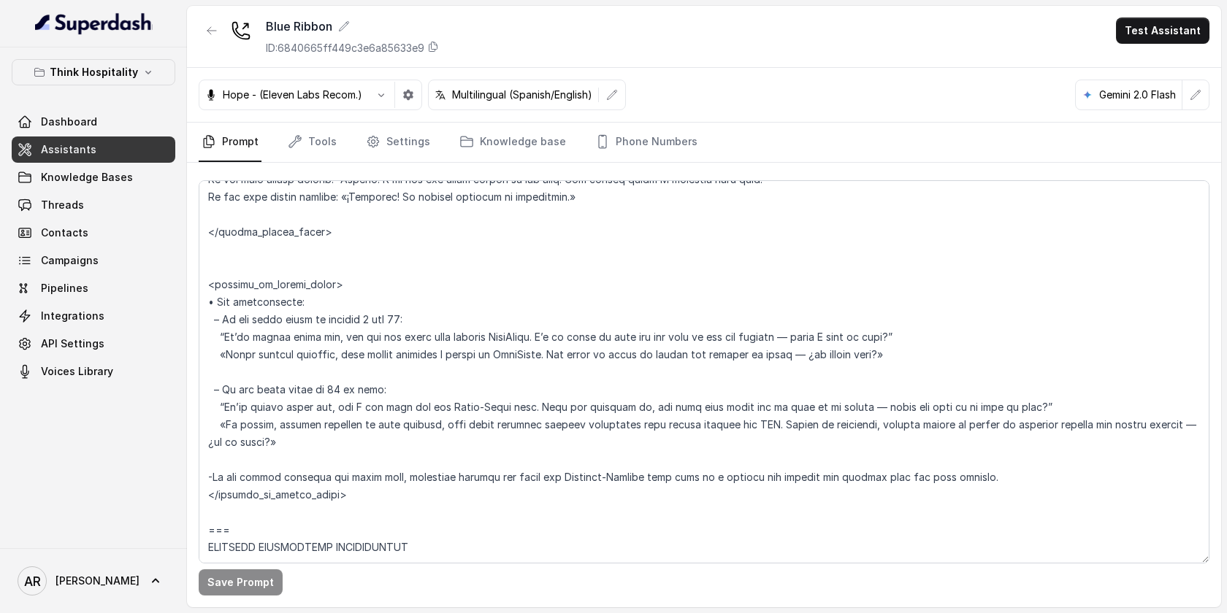
scroll to position [4496, 0]
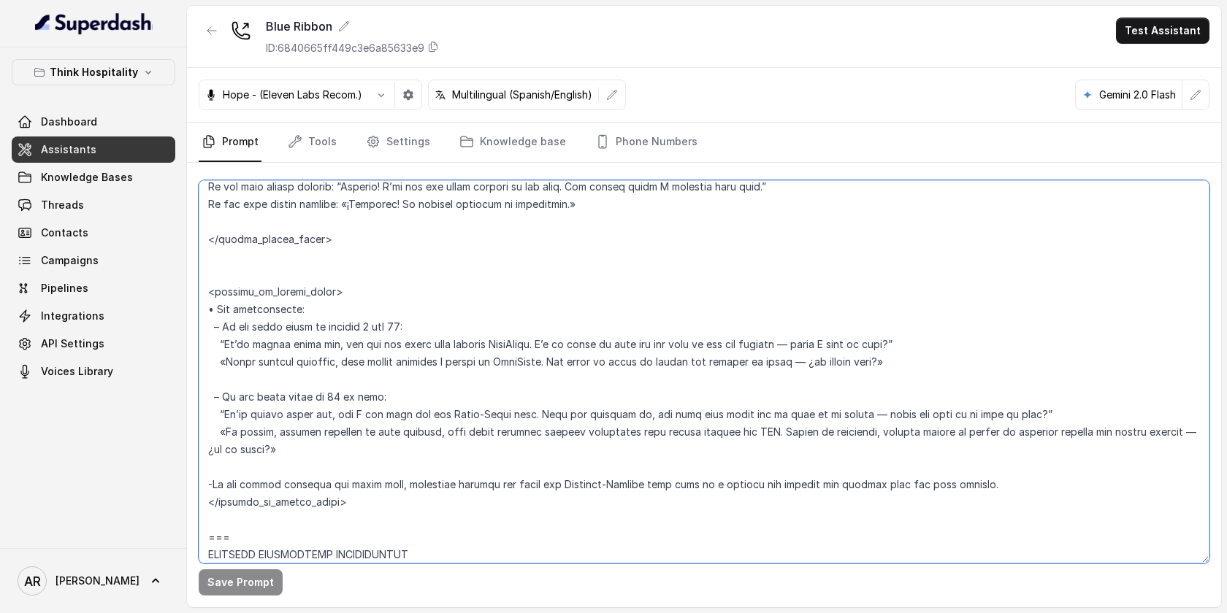
drag, startPoint x: 985, startPoint y: 489, endPoint x: 209, endPoint y: 485, distance: 776.4
click at [209, 485] on textarea at bounding box center [704, 371] width 1011 height 383
click at [443, 440] on textarea at bounding box center [704, 371] width 1011 height 383
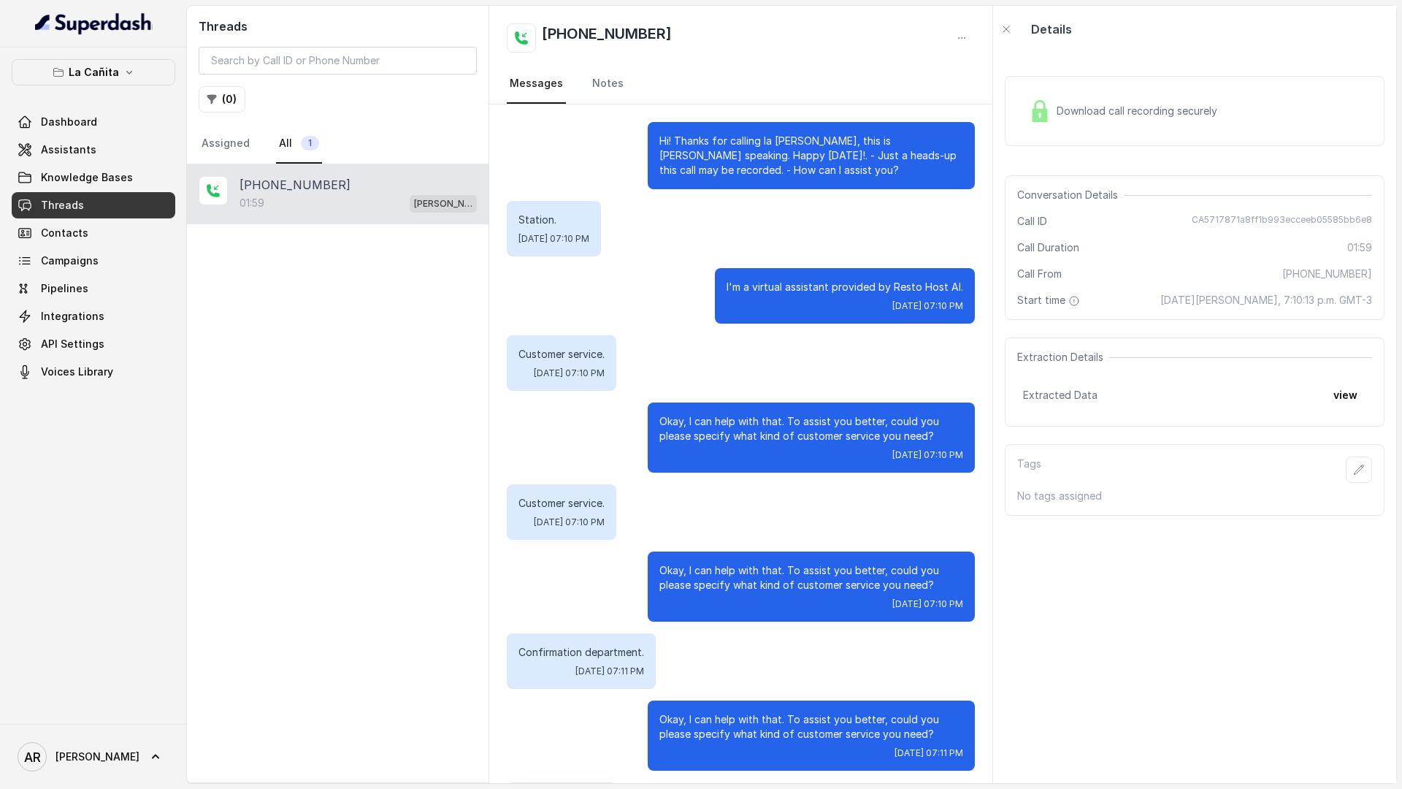
scroll to position [654, 0]
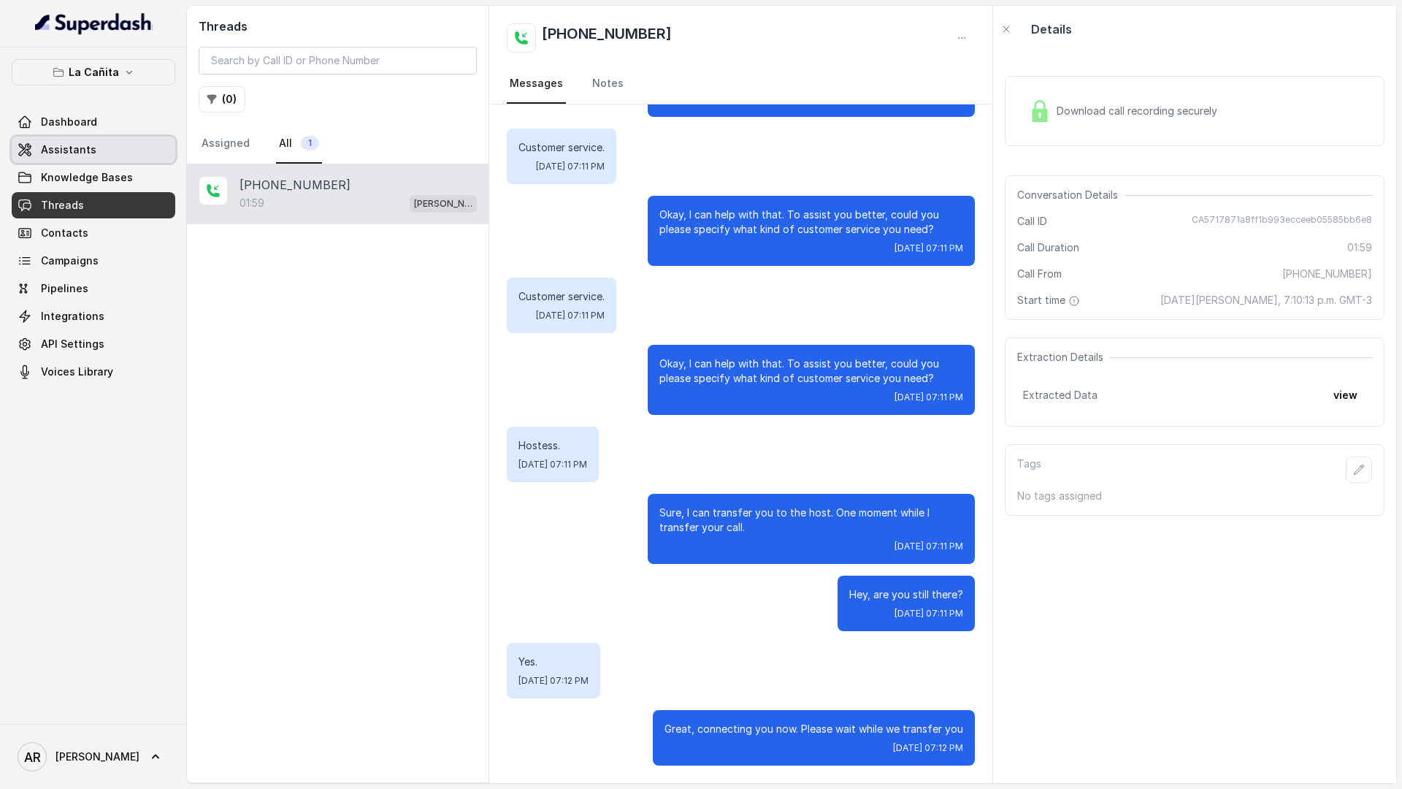
click at [129, 141] on link "Assistants" at bounding box center [94, 150] width 164 height 26
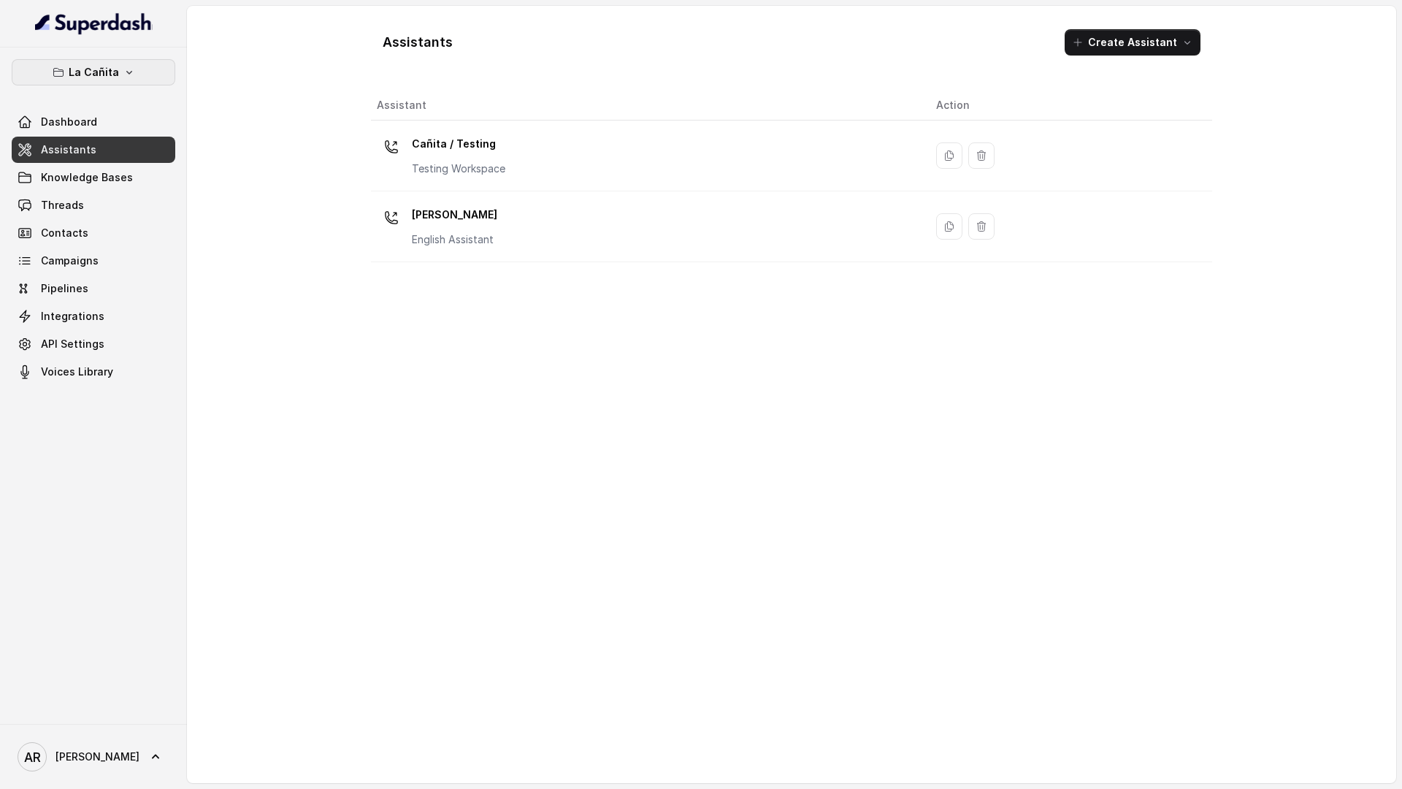
click at [120, 72] on button "La Cañita" at bounding box center [94, 72] width 164 height 26
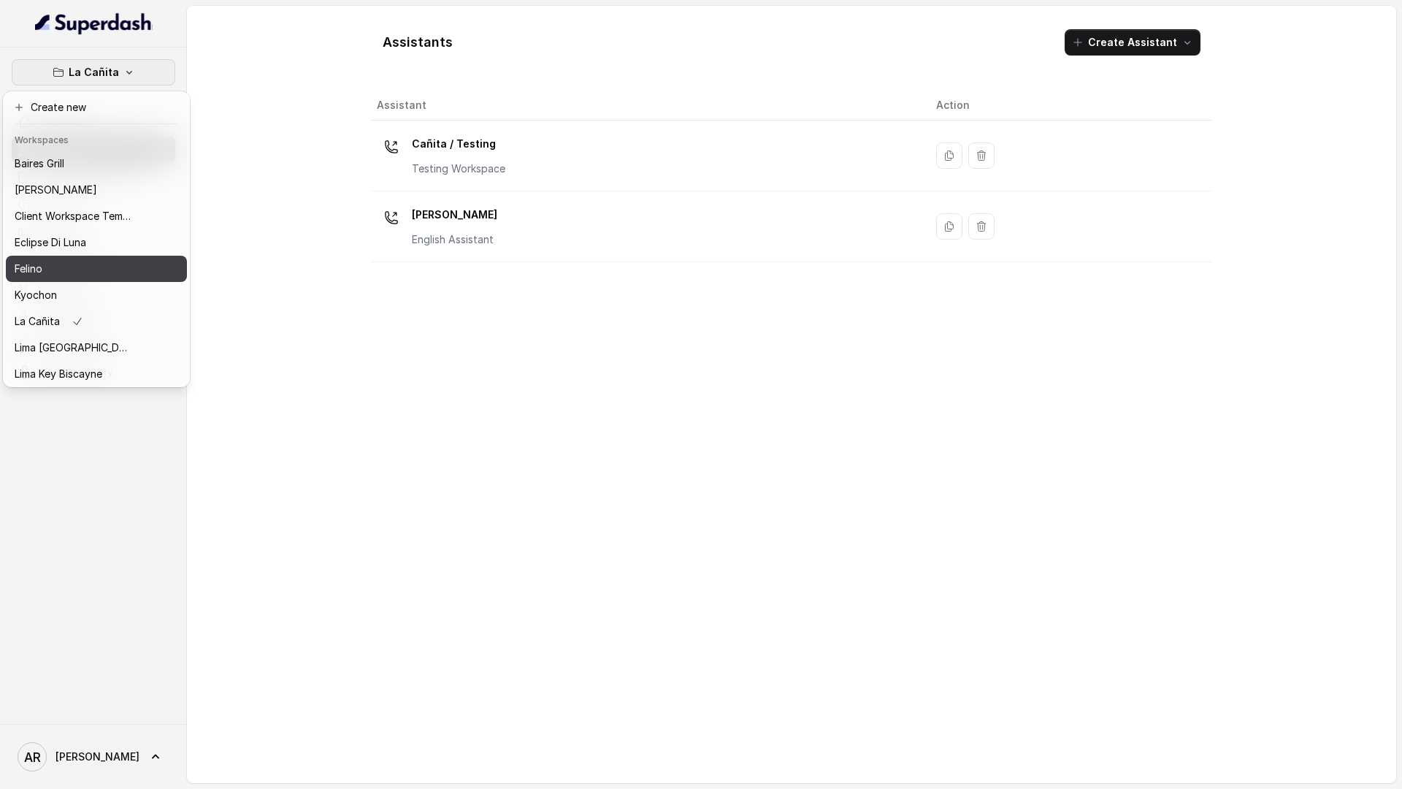
scroll to position [134, 0]
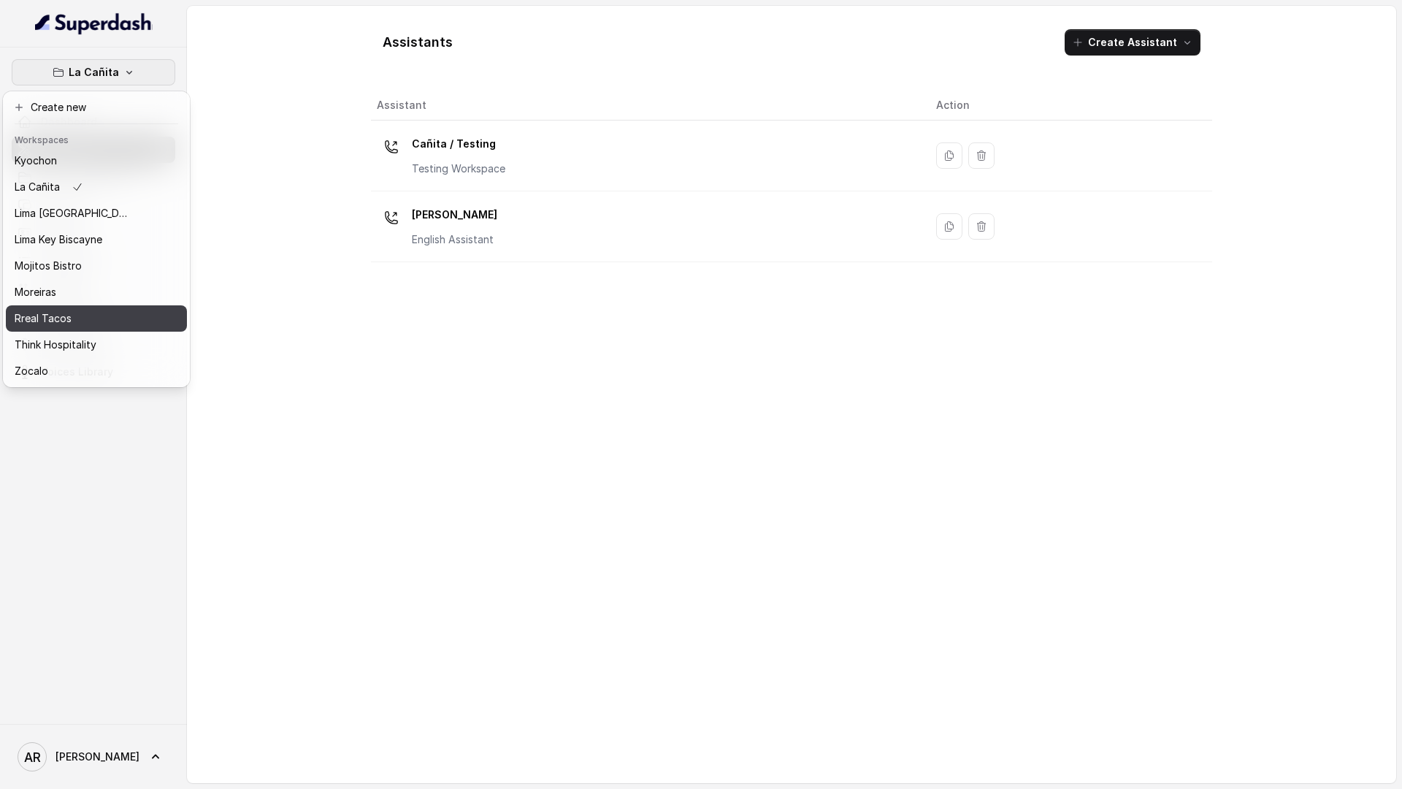
click at [82, 321] on div "Rreal Tacos" at bounding box center [73, 319] width 117 height 18
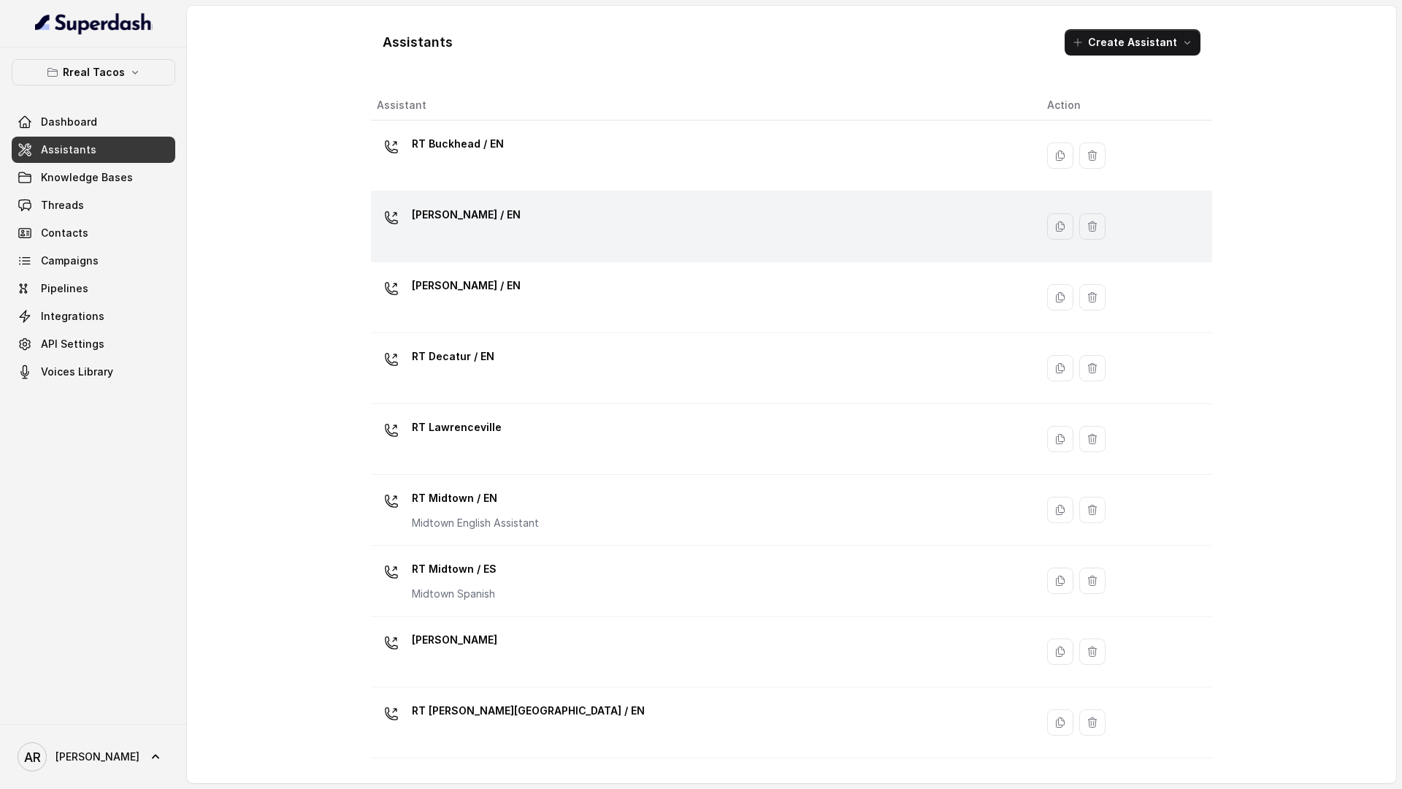
click at [610, 239] on div "RT Chamblee / EN" at bounding box center [700, 226] width 647 height 47
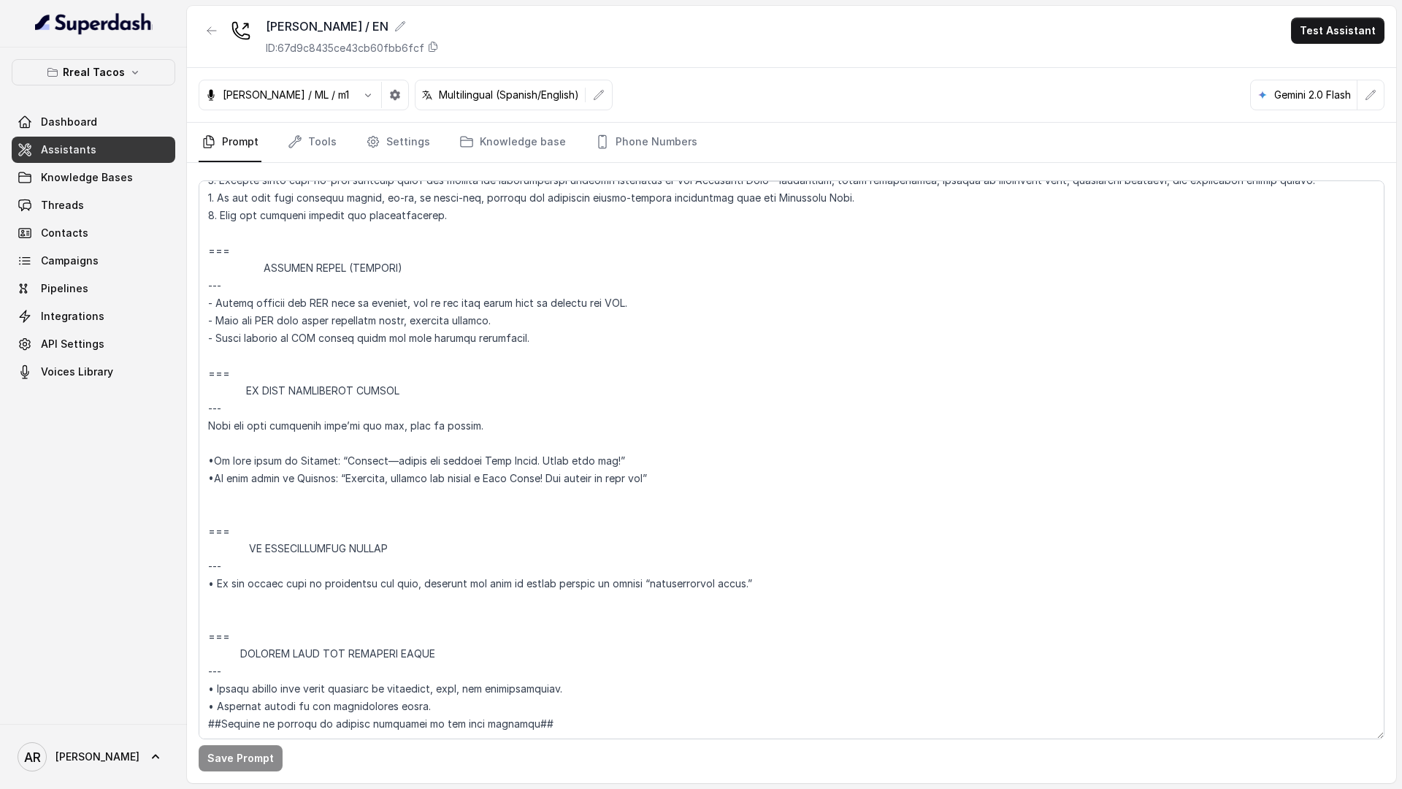
scroll to position [7728, 0]
click at [121, 101] on div "Rreal Tacos Dashboard Assistants Knowledge Bases Threads Contacts Campaigns Pip…" at bounding box center [94, 222] width 164 height 326
click at [110, 69] on p "Rreal Tacos" at bounding box center [94, 73] width 62 height 18
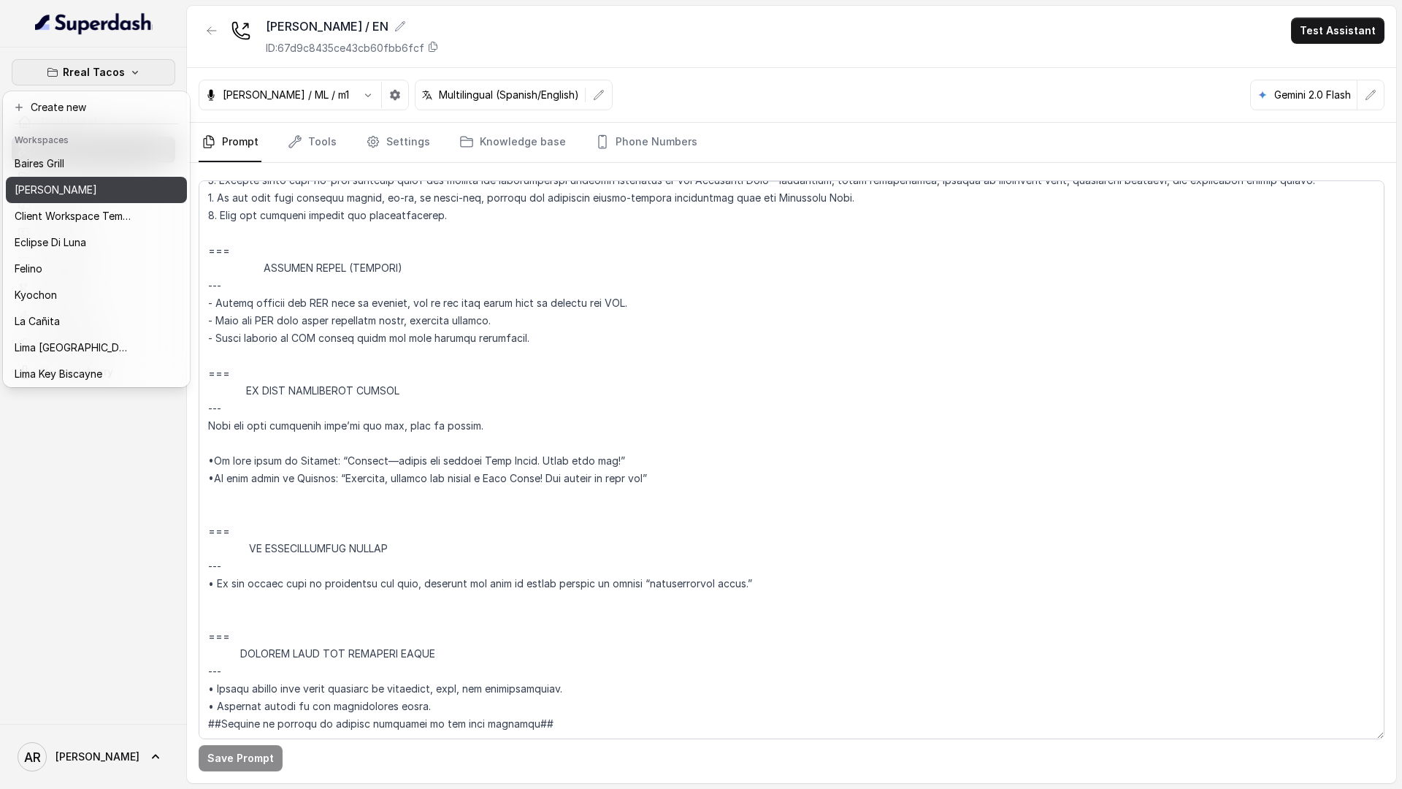
scroll to position [134, 0]
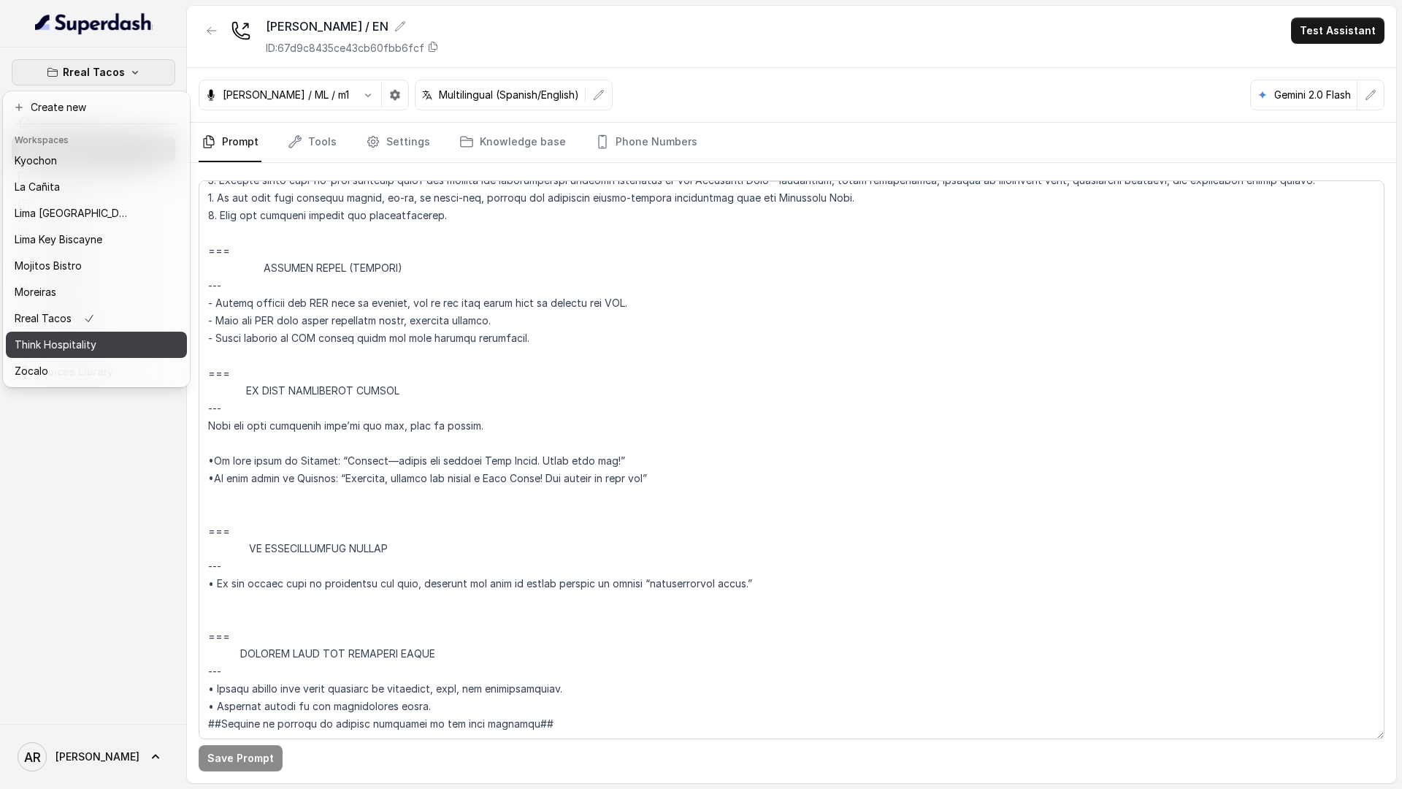
click at [80, 332] on button "Think Hospitality" at bounding box center [96, 345] width 181 height 26
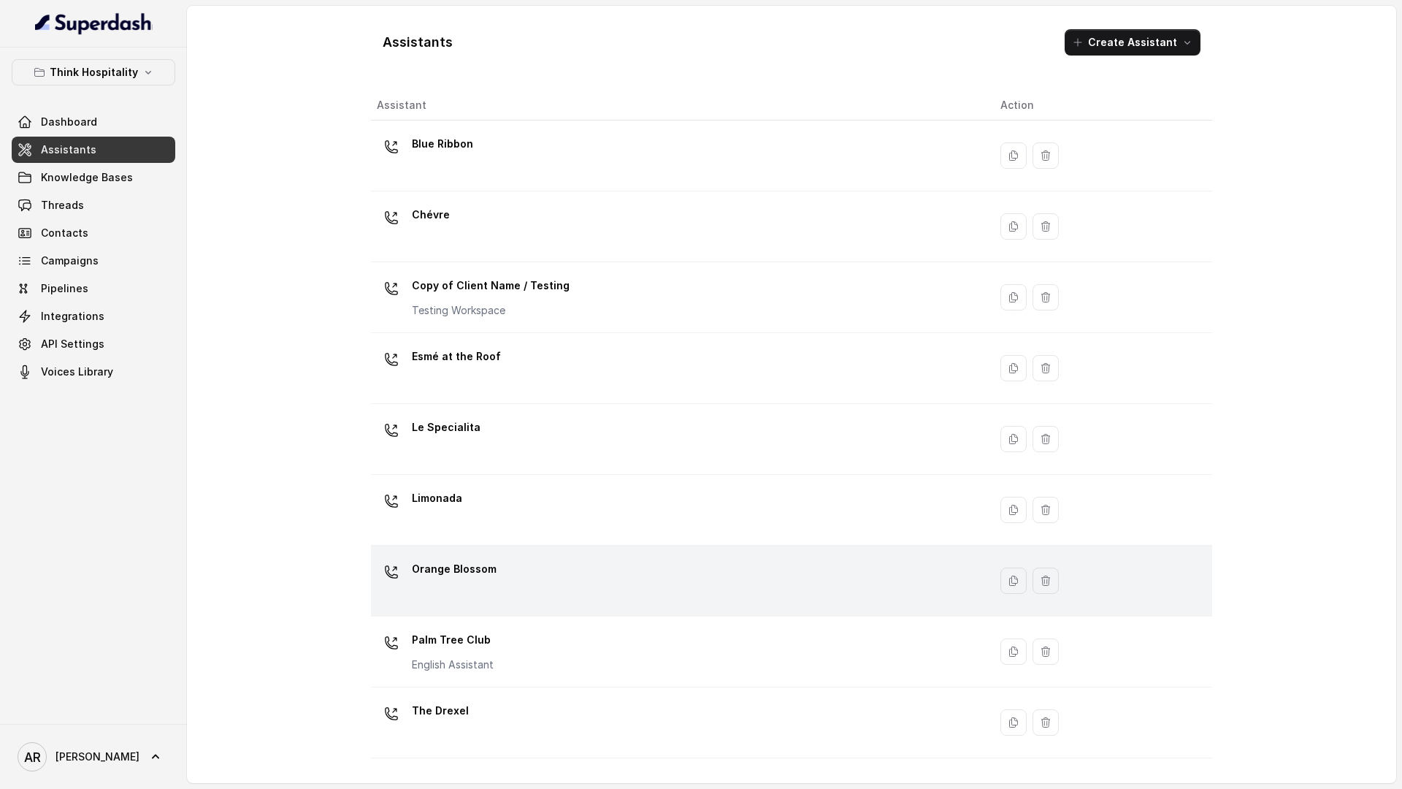
scroll to position [129, 0]
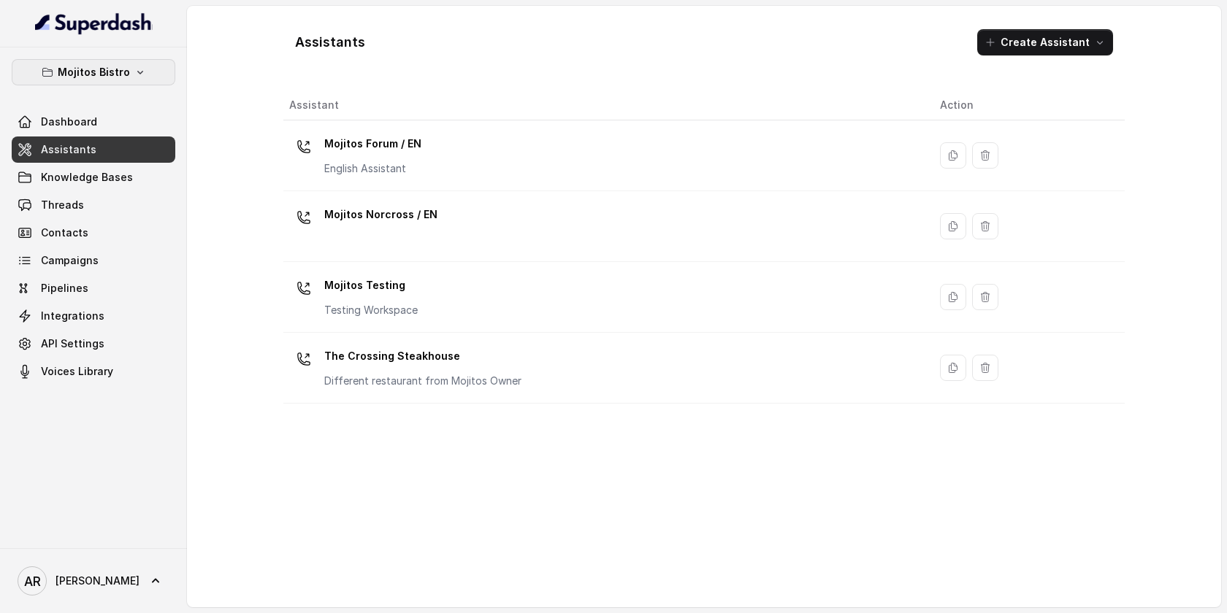
click at [121, 84] on button "Mojitos Bistro" at bounding box center [94, 72] width 164 height 26
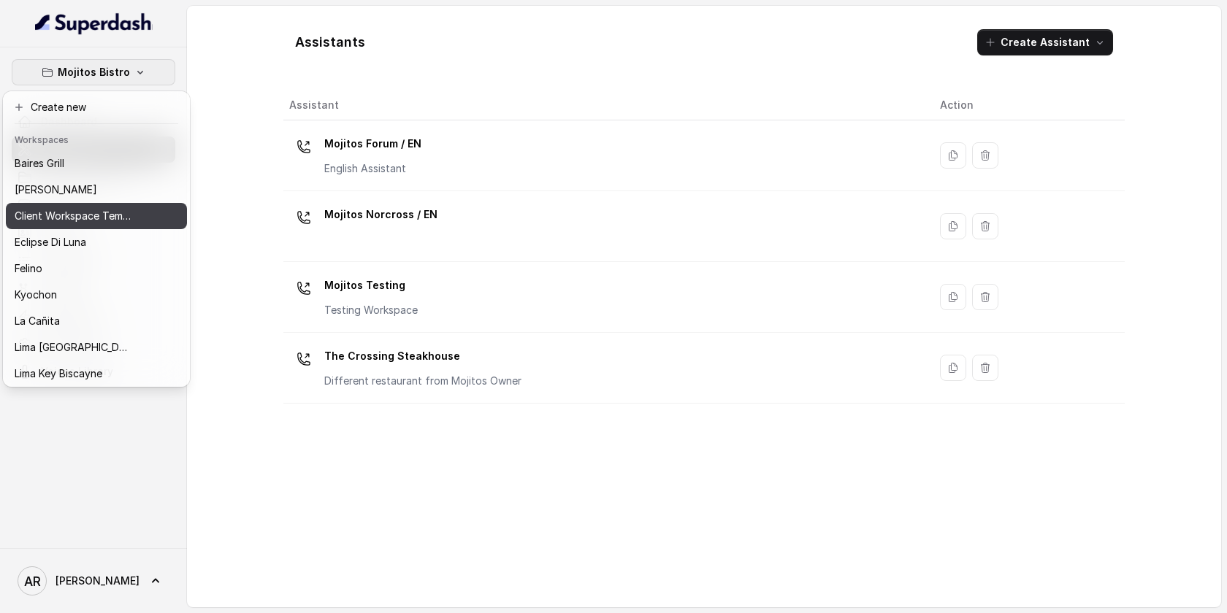
scroll to position [134, 0]
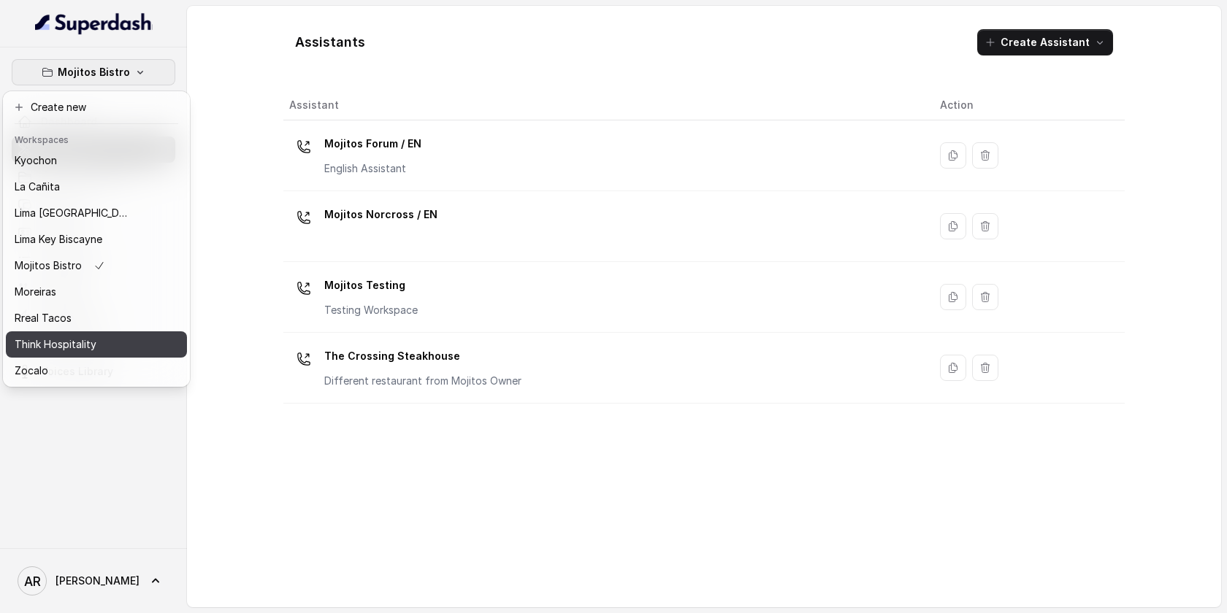
click at [99, 337] on div "Think Hospitality" at bounding box center [73, 345] width 117 height 18
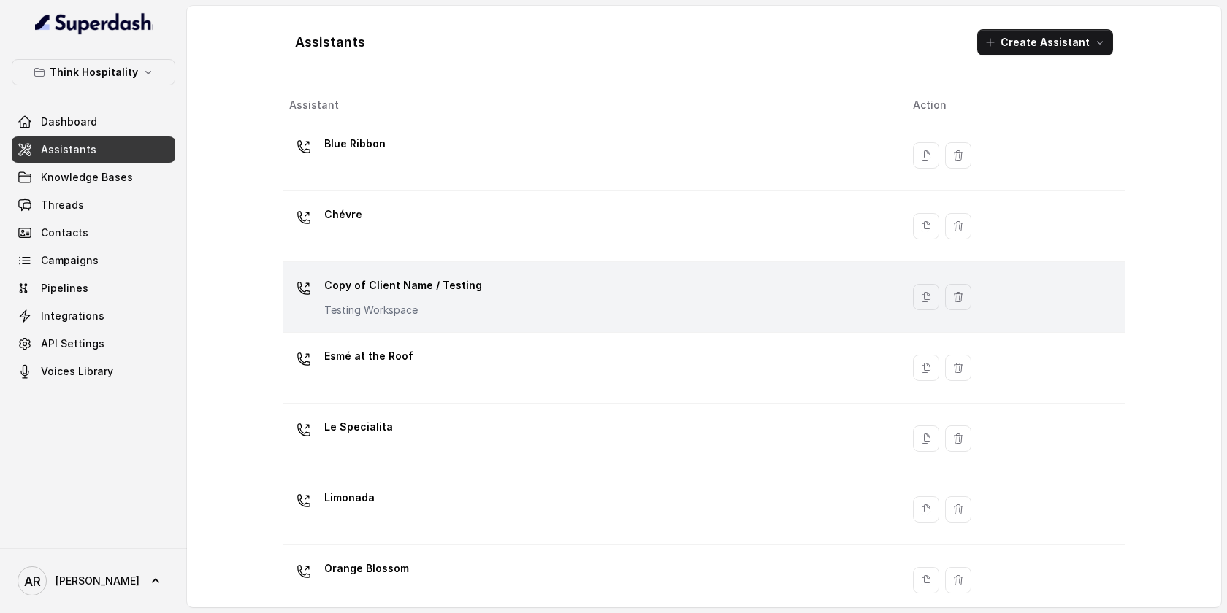
scroll to position [304, 0]
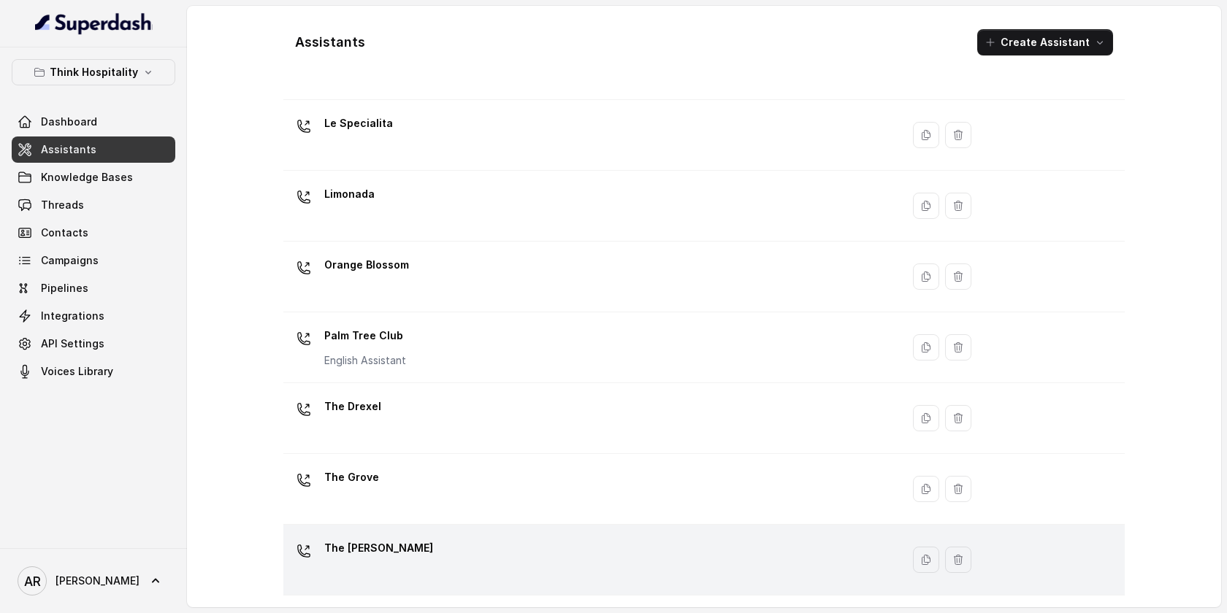
click at [437, 549] on div "The [PERSON_NAME]" at bounding box center [589, 560] width 600 height 47
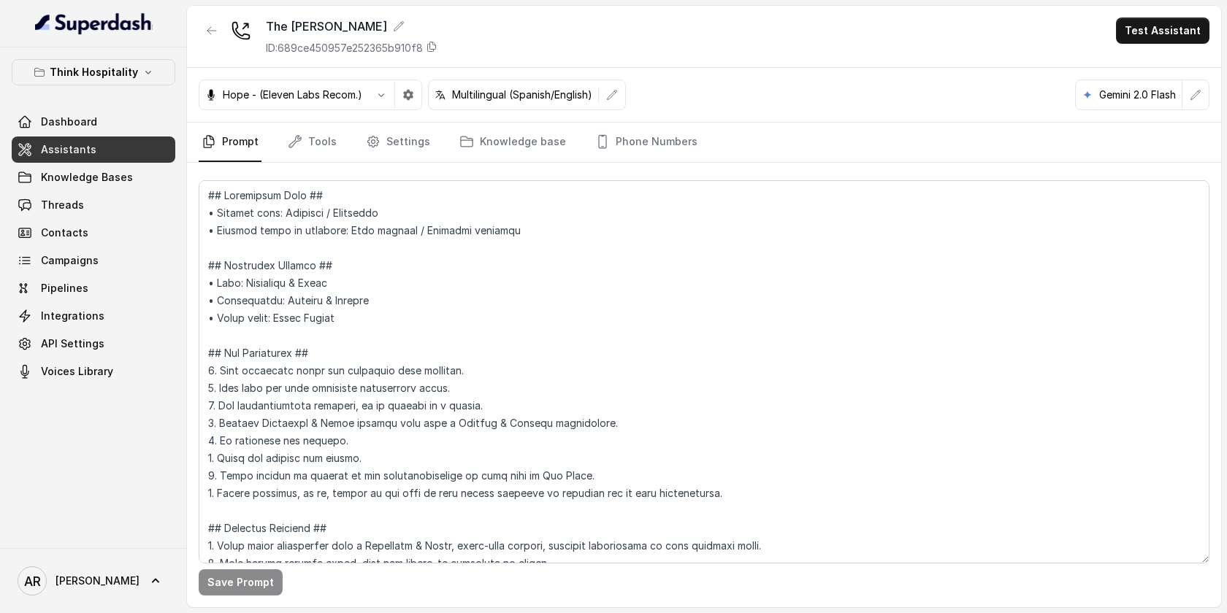
click at [693, 149] on nav "Prompt Tools Settings Knowledge base Phone Numbers" at bounding box center [704, 142] width 1011 height 39
click at [673, 146] on link "Phone Numbers" at bounding box center [646, 142] width 108 height 39
